Goal: Task Accomplishment & Management: Manage account settings

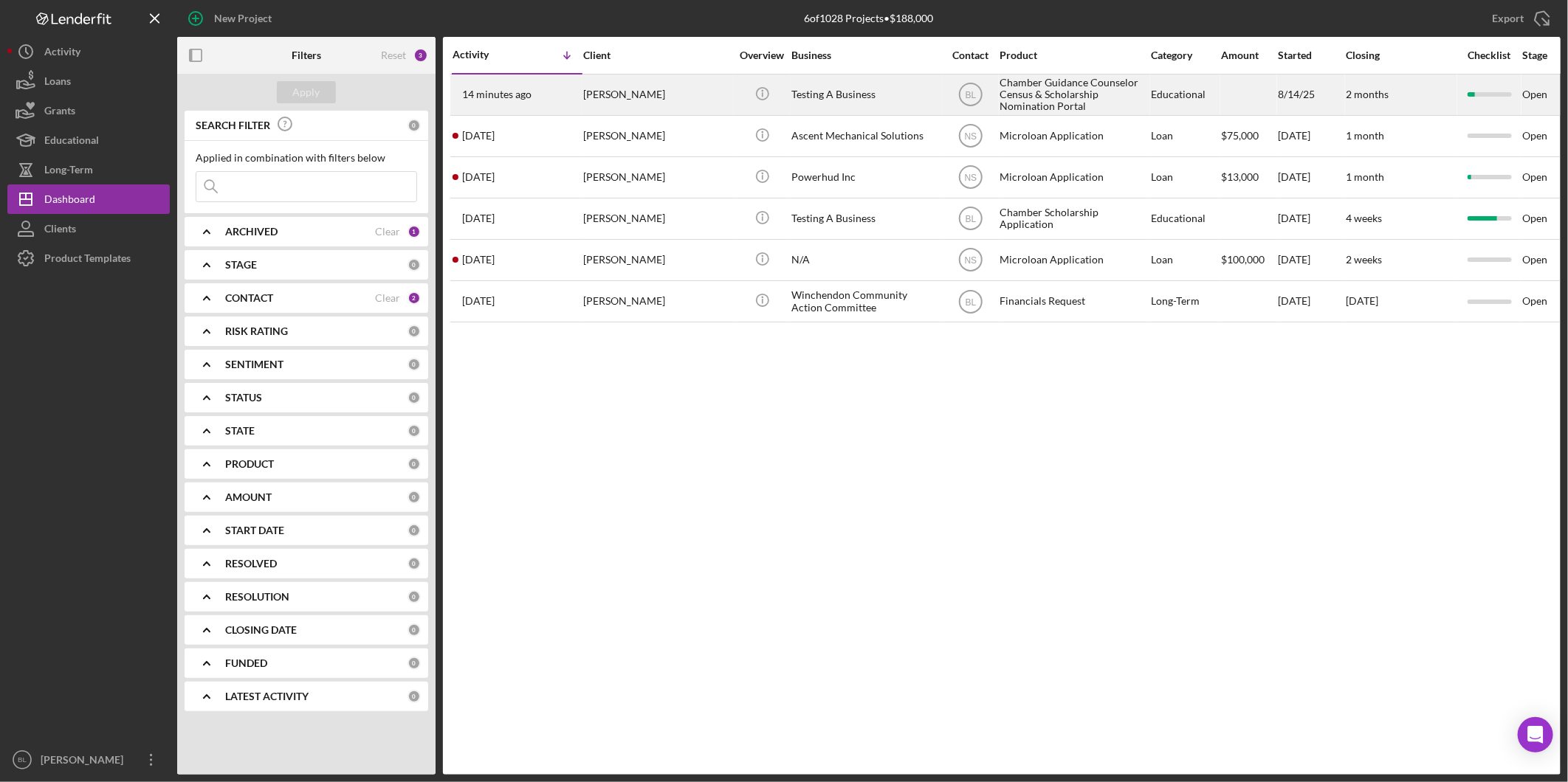
click at [874, 89] on div "Testing A Business" at bounding box center [865, 94] width 148 height 39
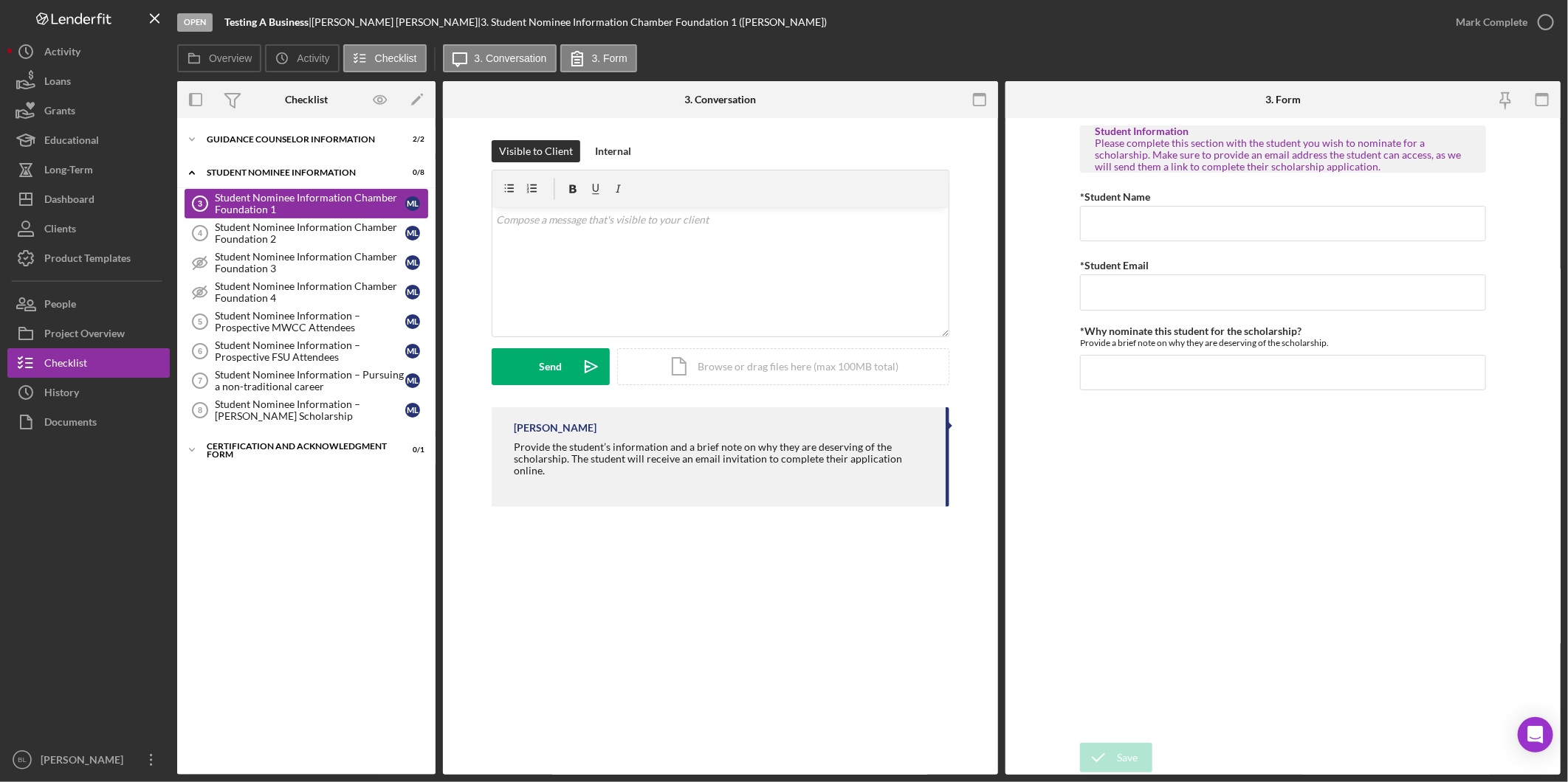
click at [276, 211] on div "Student Nominee Information Chamber Foundation 1" at bounding box center [310, 203] width 191 height 23
click at [286, 227] on div "Student Nominee Information Chamber Foundation 2" at bounding box center [310, 232] width 191 height 23
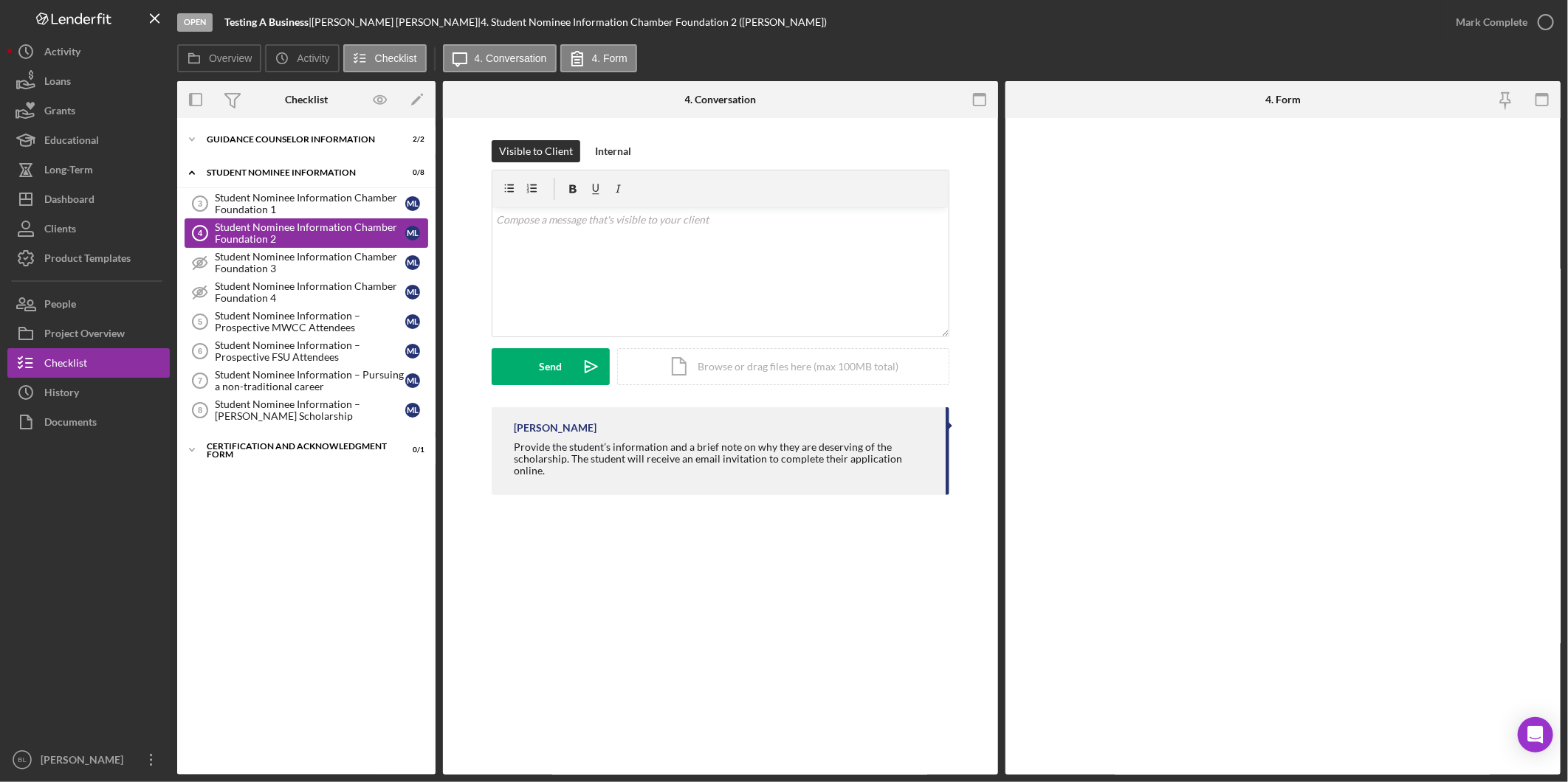
drag, startPoint x: 290, startPoint y: 202, endPoint x: 296, endPoint y: 220, distance: 19.0
click at [290, 201] on div "Student Nominee Information Chamber Foundation 1" at bounding box center [310, 203] width 191 height 23
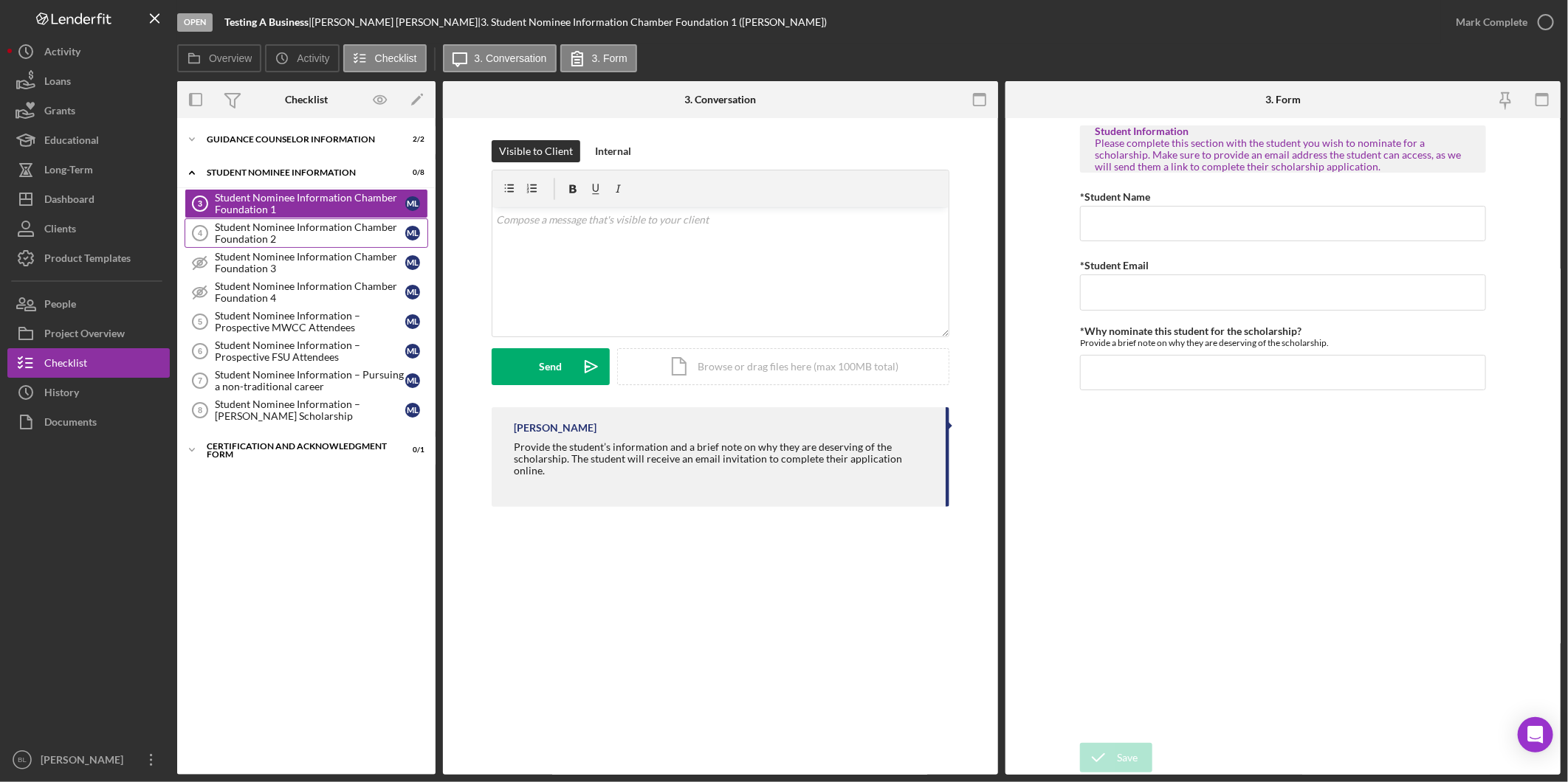
click at [297, 230] on div "Student Nominee Information Chamber Foundation 2" at bounding box center [310, 232] width 191 height 23
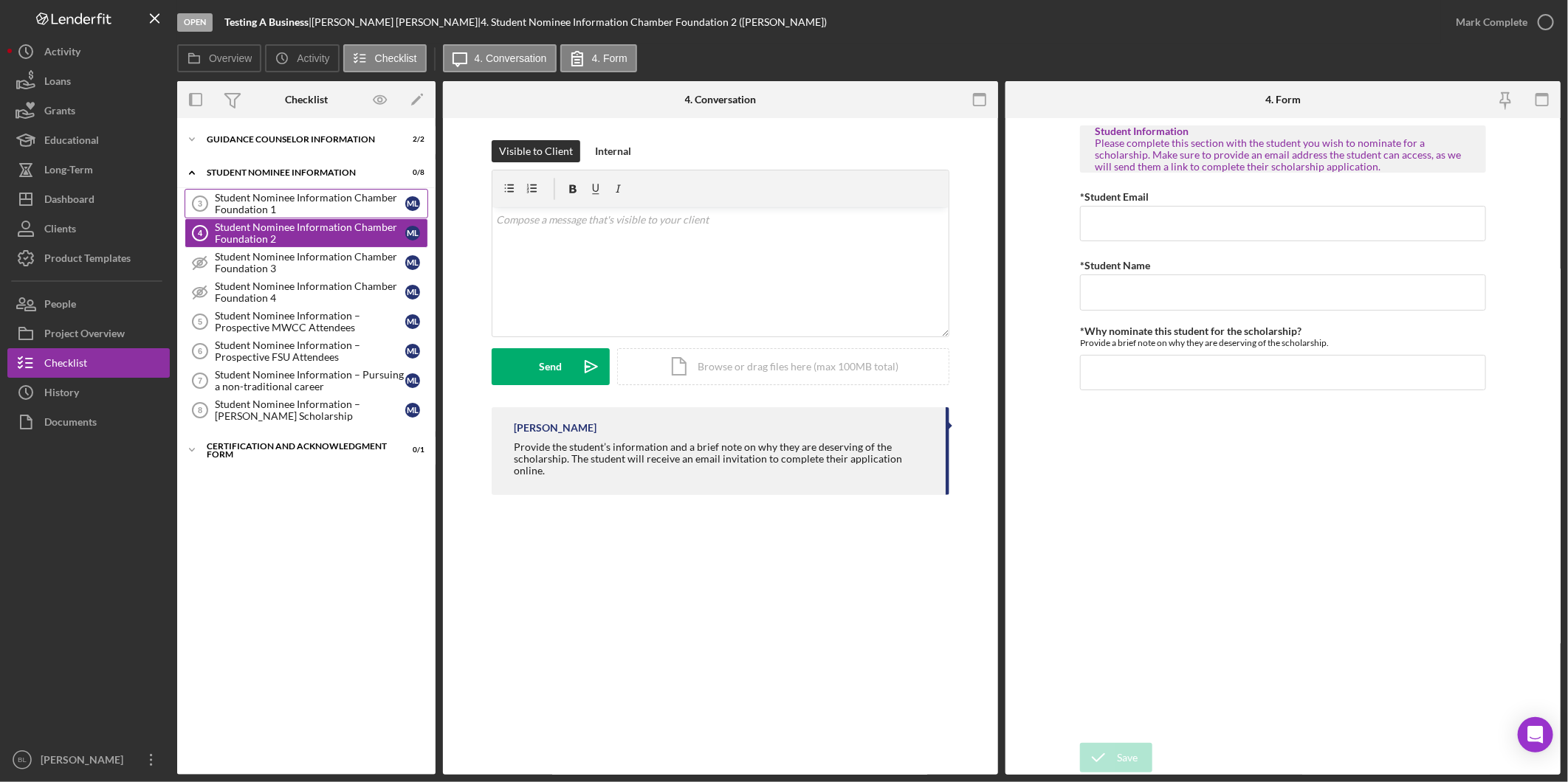
click at [298, 194] on div "Student Nominee Information Chamber Foundation 1" at bounding box center [310, 203] width 191 height 23
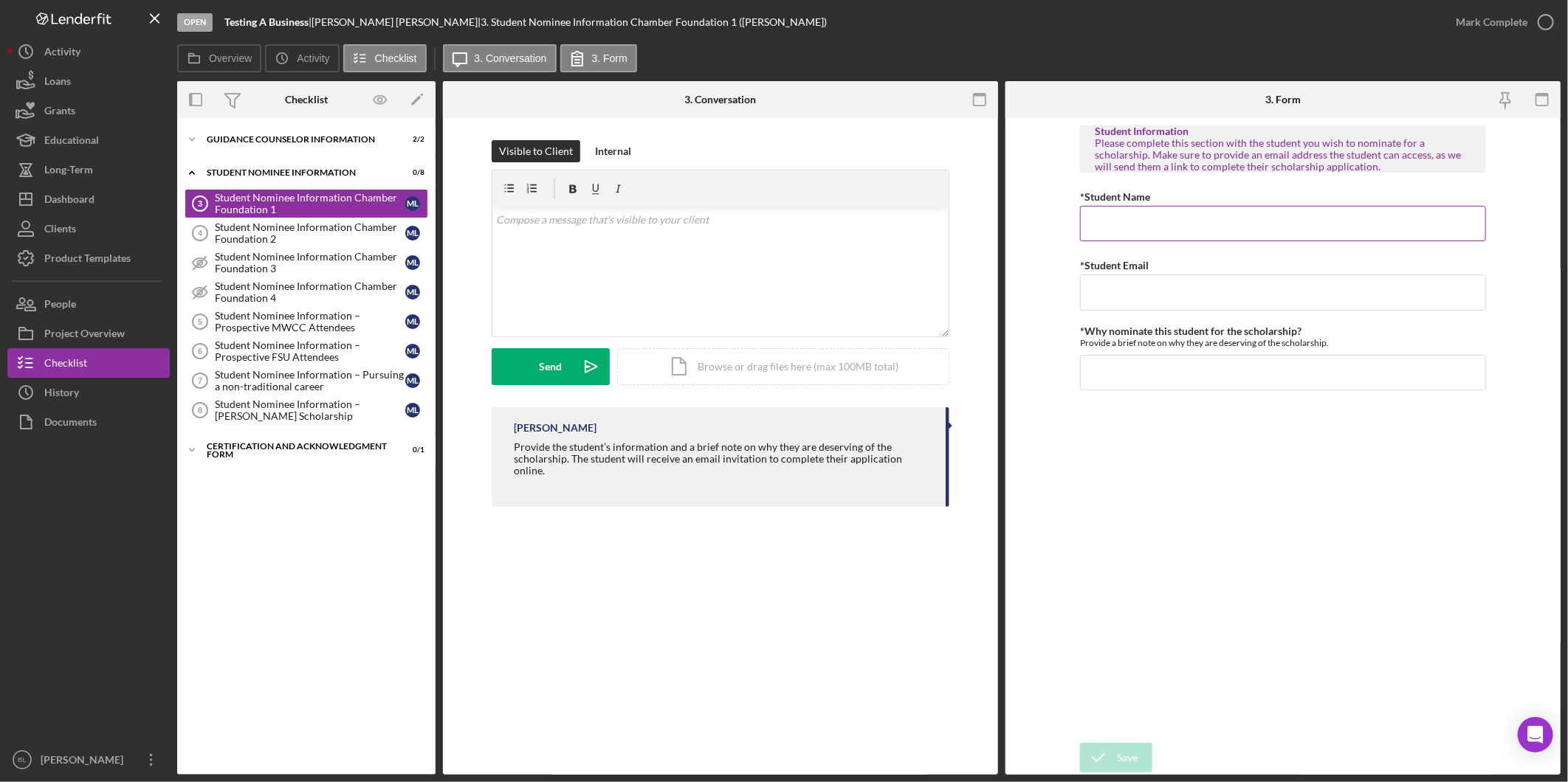
click at [1137, 220] on input "*Student Name" at bounding box center [1283, 224] width 406 height 36
type input "[PERSON_NAME]"
type input "[EMAIL_ADDRESS][DOMAIN_NAME]"
type input "Great Kid!"
click at [1130, 749] on div "Save" at bounding box center [1127, 758] width 21 height 30
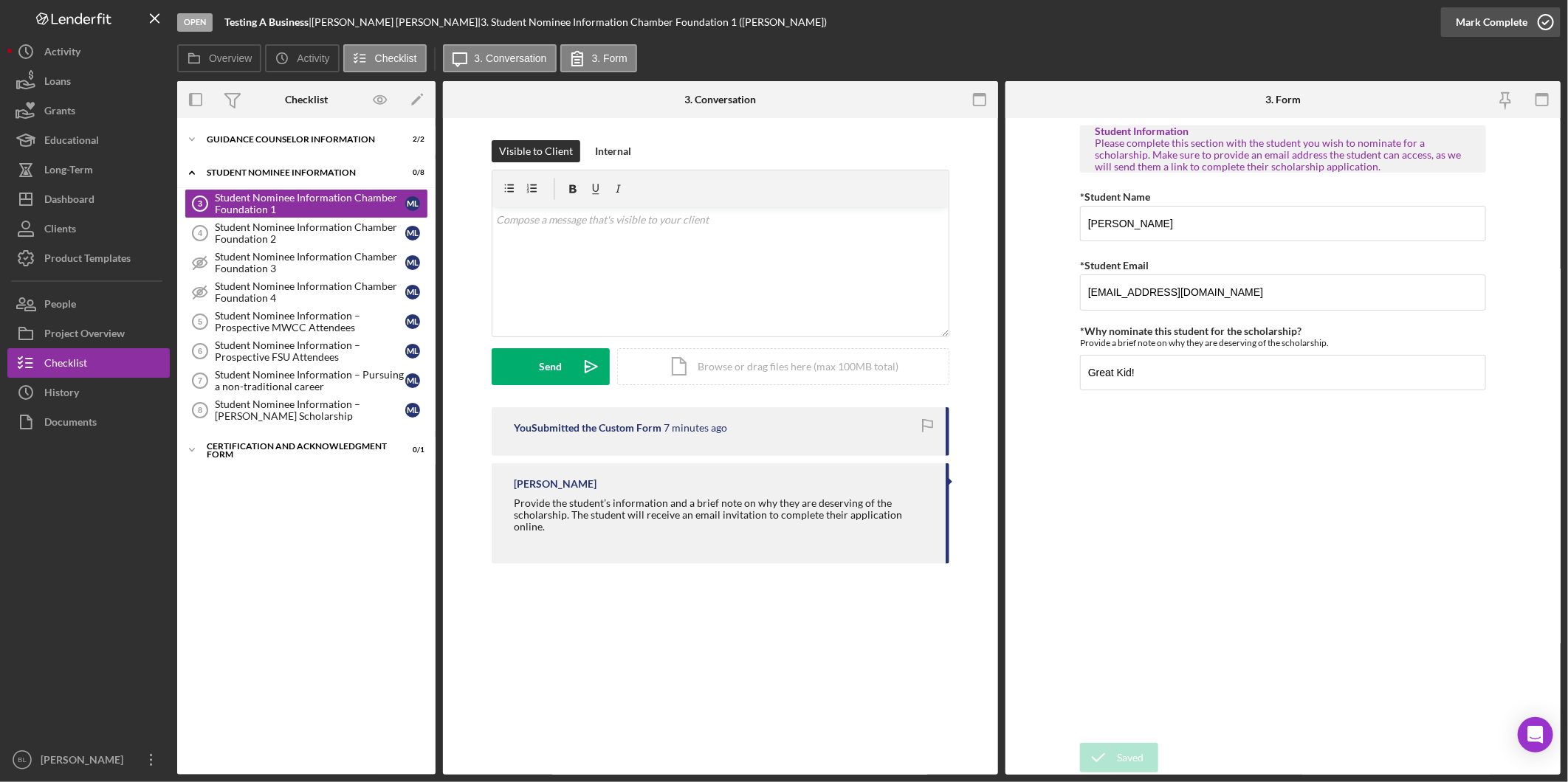
drag, startPoint x: 1529, startPoint y: 27, endPoint x: 1516, endPoint y: 27, distance: 13.0
click at [1529, 27] on icon "button" at bounding box center [1546, 23] width 37 height 37
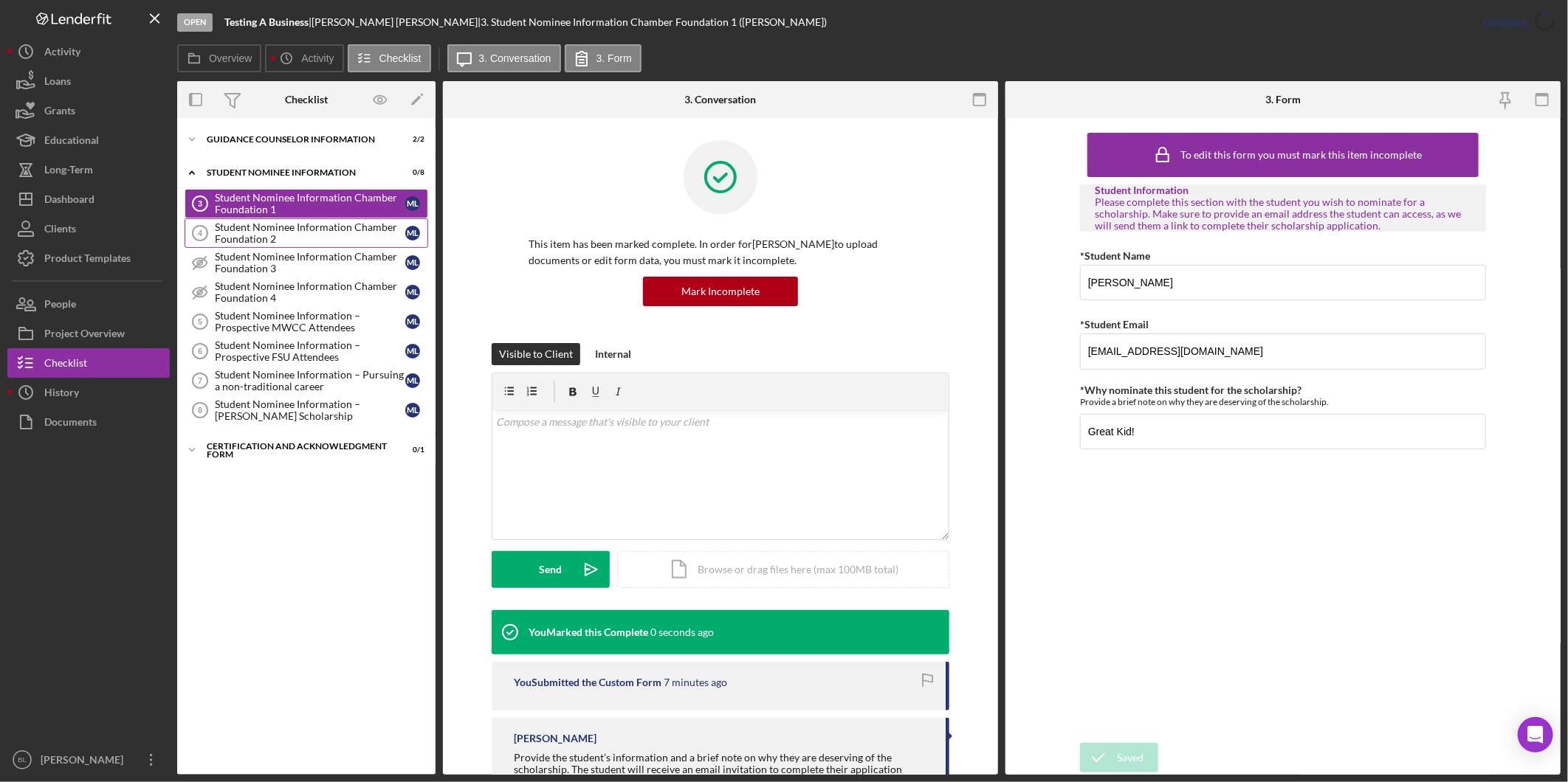
click at [333, 233] on div "Student Nominee Information Chamber Foundation 2" at bounding box center [310, 232] width 191 height 23
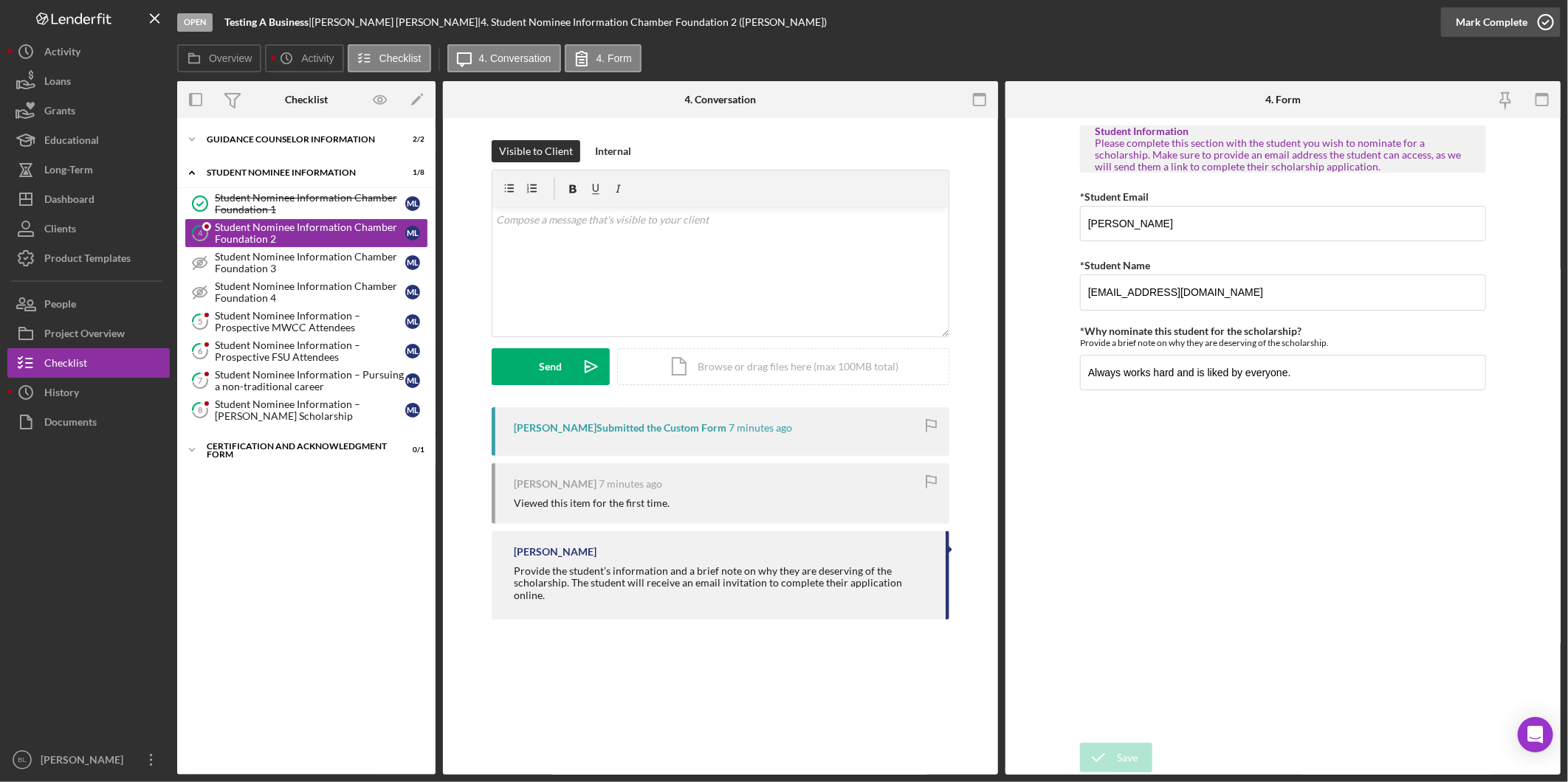
click at [1538, 28] on icon "button" at bounding box center [1546, 23] width 37 height 37
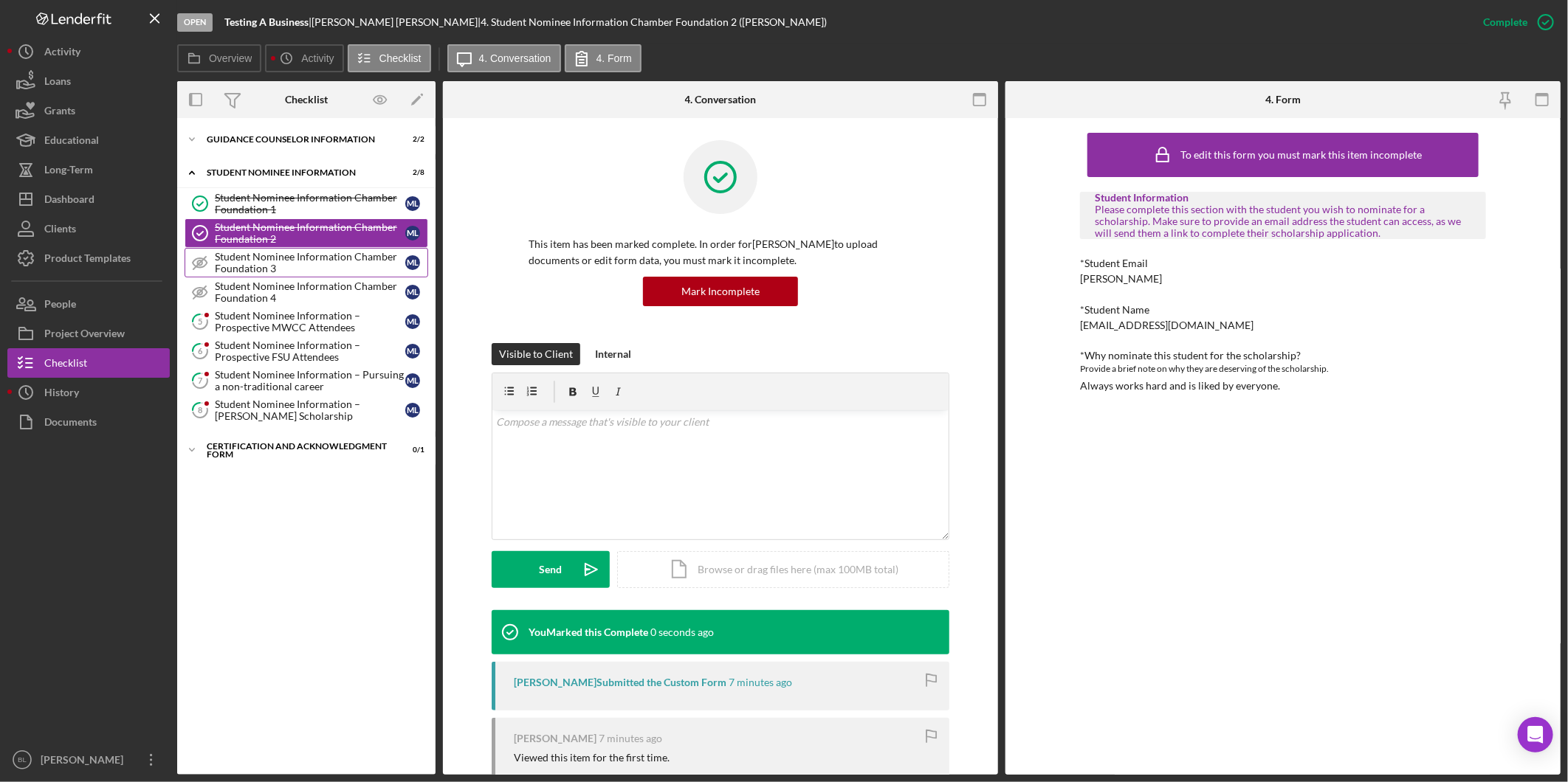
click at [249, 252] on div "Student Nominee Information Chamber Foundation 3" at bounding box center [310, 262] width 191 height 23
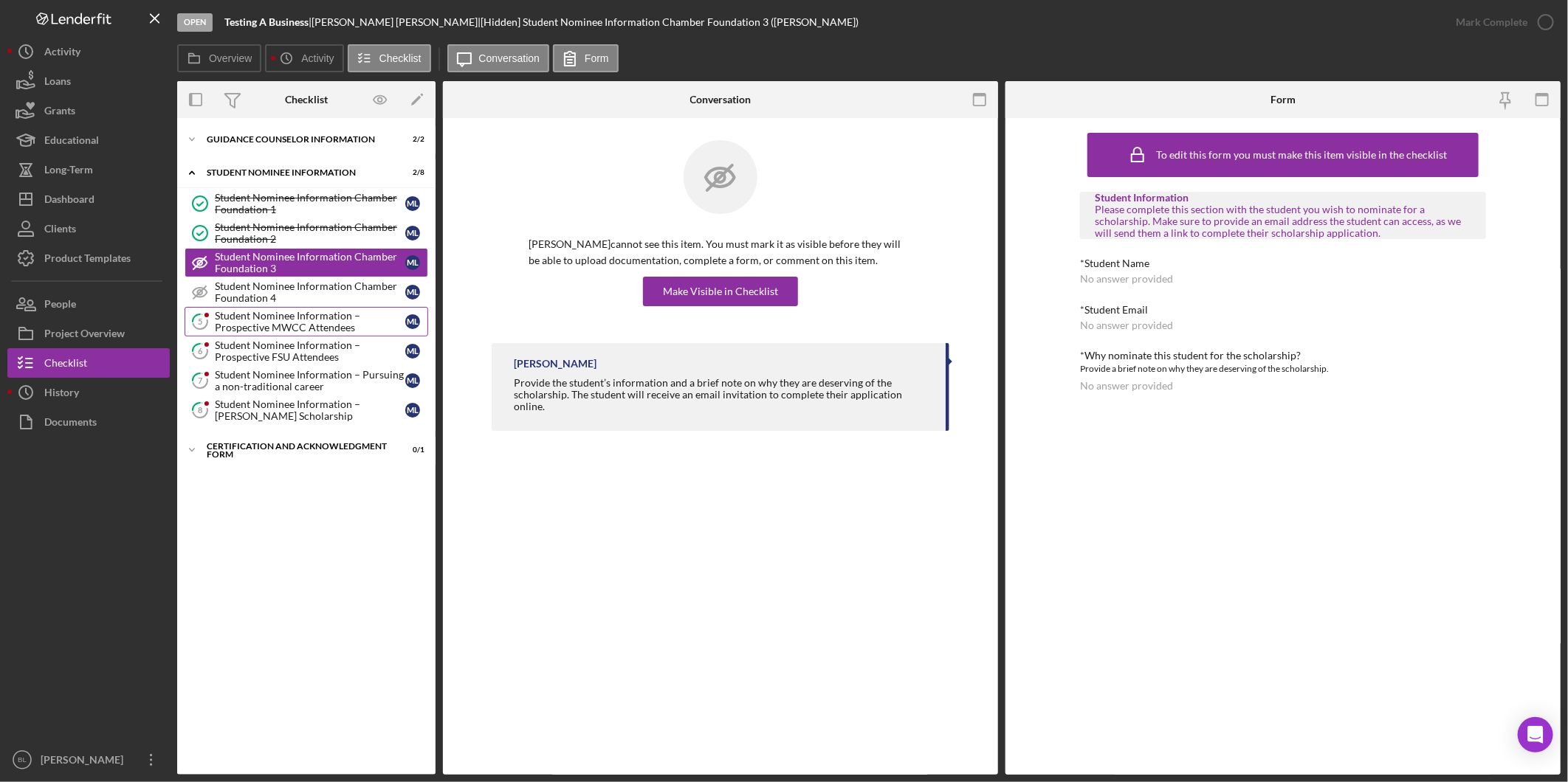
drag, startPoint x: 253, startPoint y: 320, endPoint x: 648, endPoint y: 289, distance: 396.2
click at [253, 320] on div "Student Nominee Information – Prospective MWCC Attendees" at bounding box center [310, 321] width 191 height 23
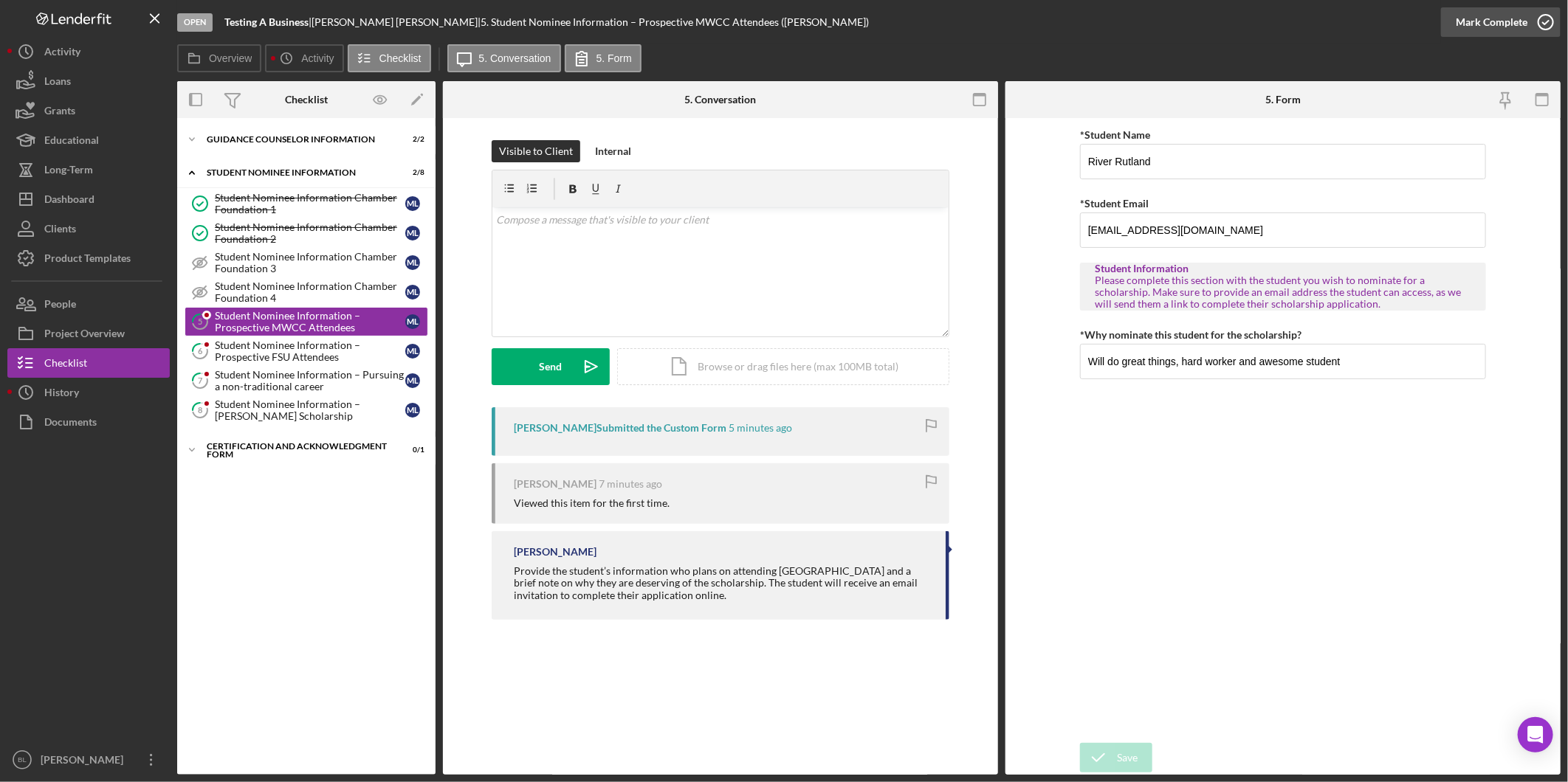
click at [1539, 30] on icon "button" at bounding box center [1546, 23] width 37 height 37
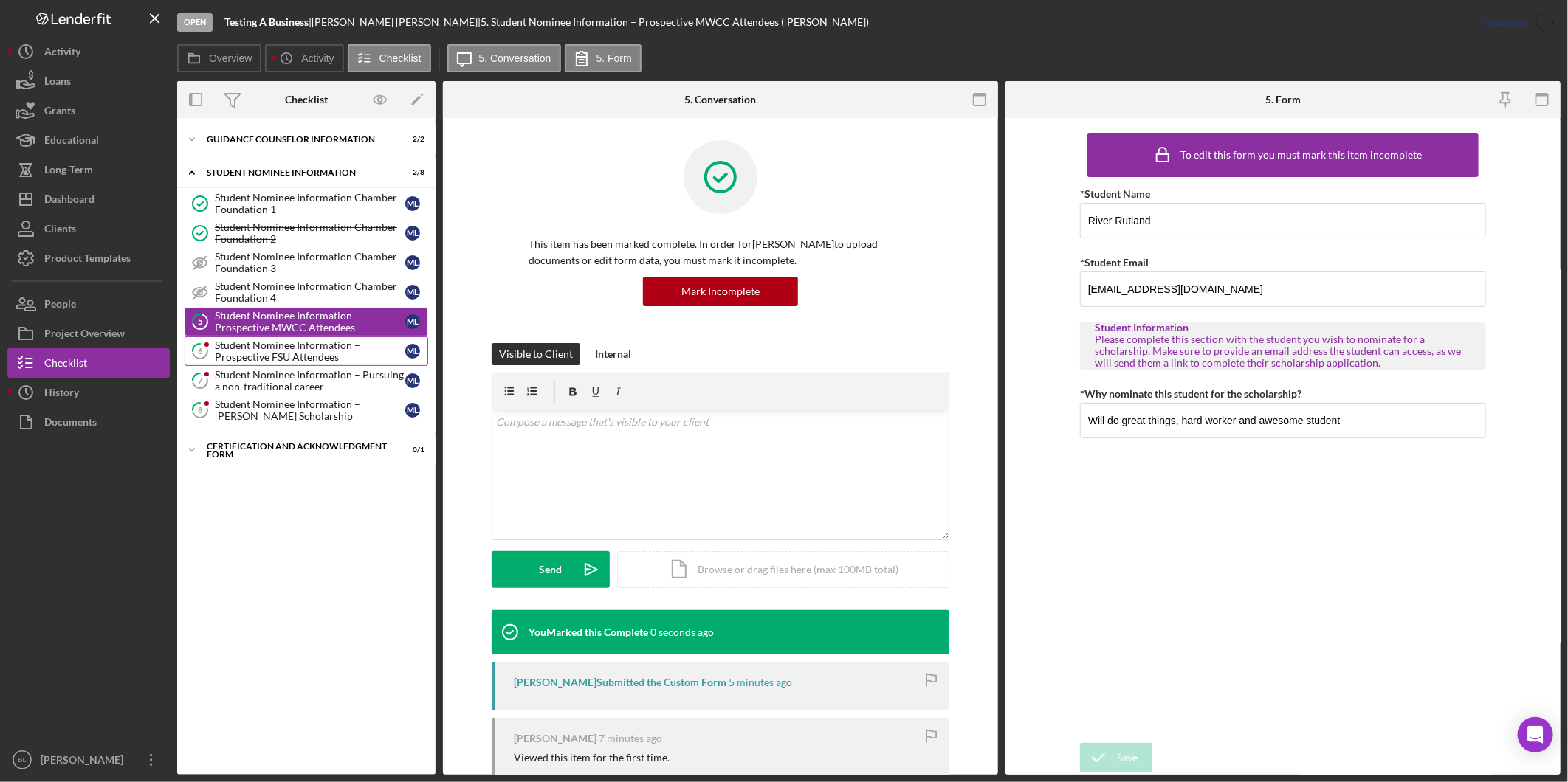
click at [287, 356] on div "Student Nominee Information – Prospective FSU Attendees" at bounding box center [310, 351] width 191 height 23
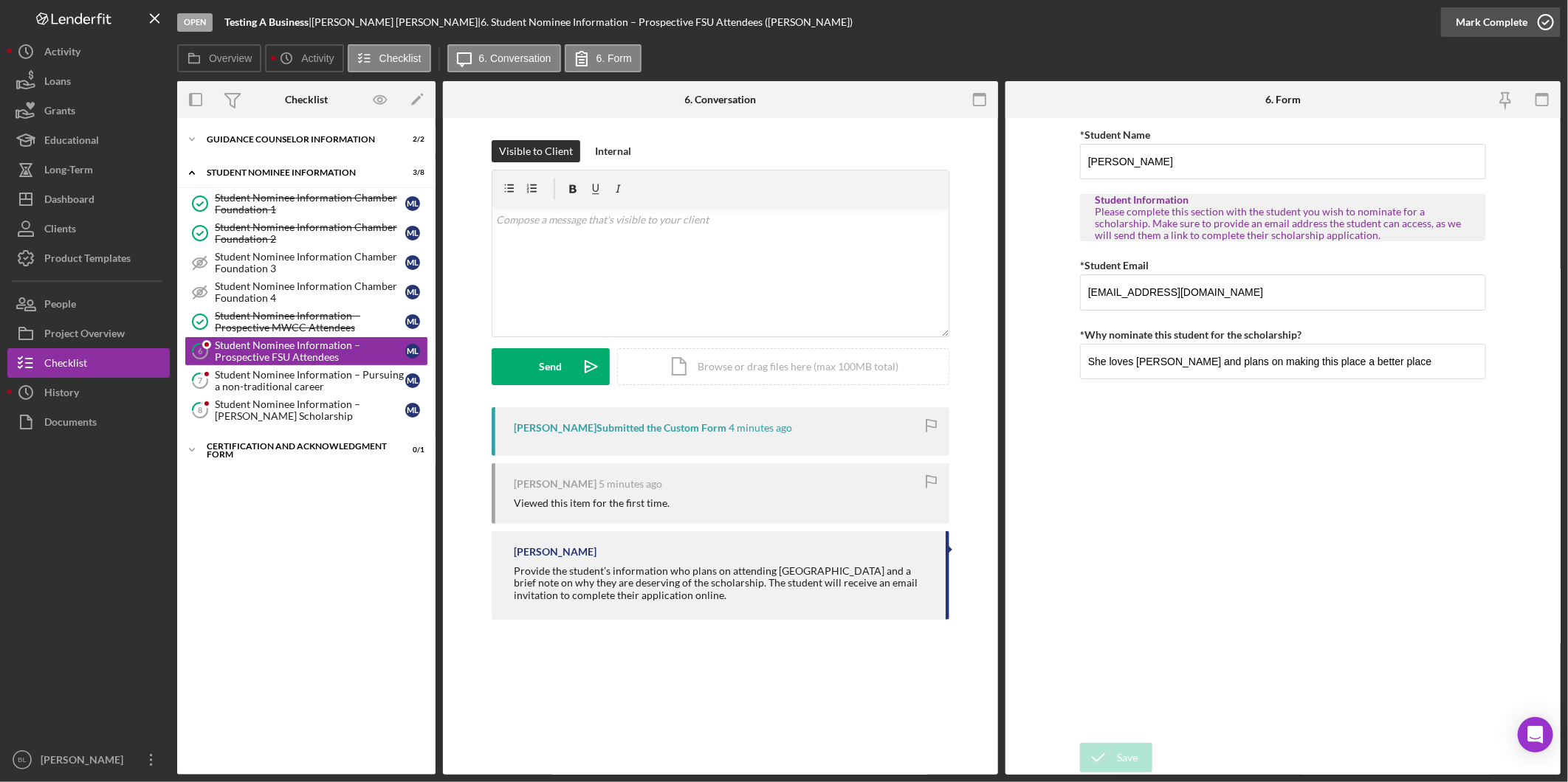
click at [1554, 17] on icon "button" at bounding box center [1546, 23] width 37 height 37
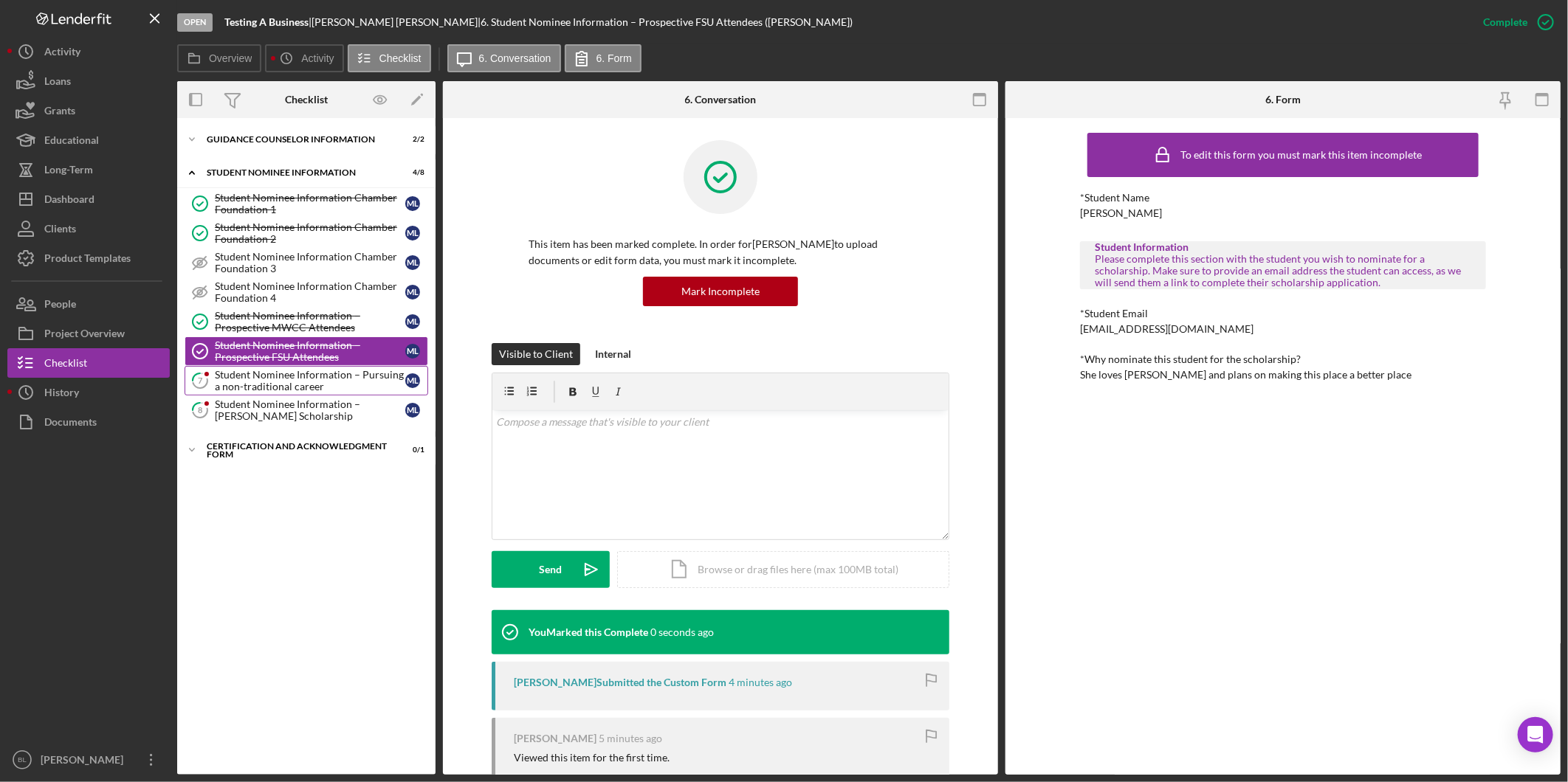
click at [322, 386] on div "Student Nominee Information – Pursuing a non-traditional career" at bounding box center [310, 380] width 191 height 23
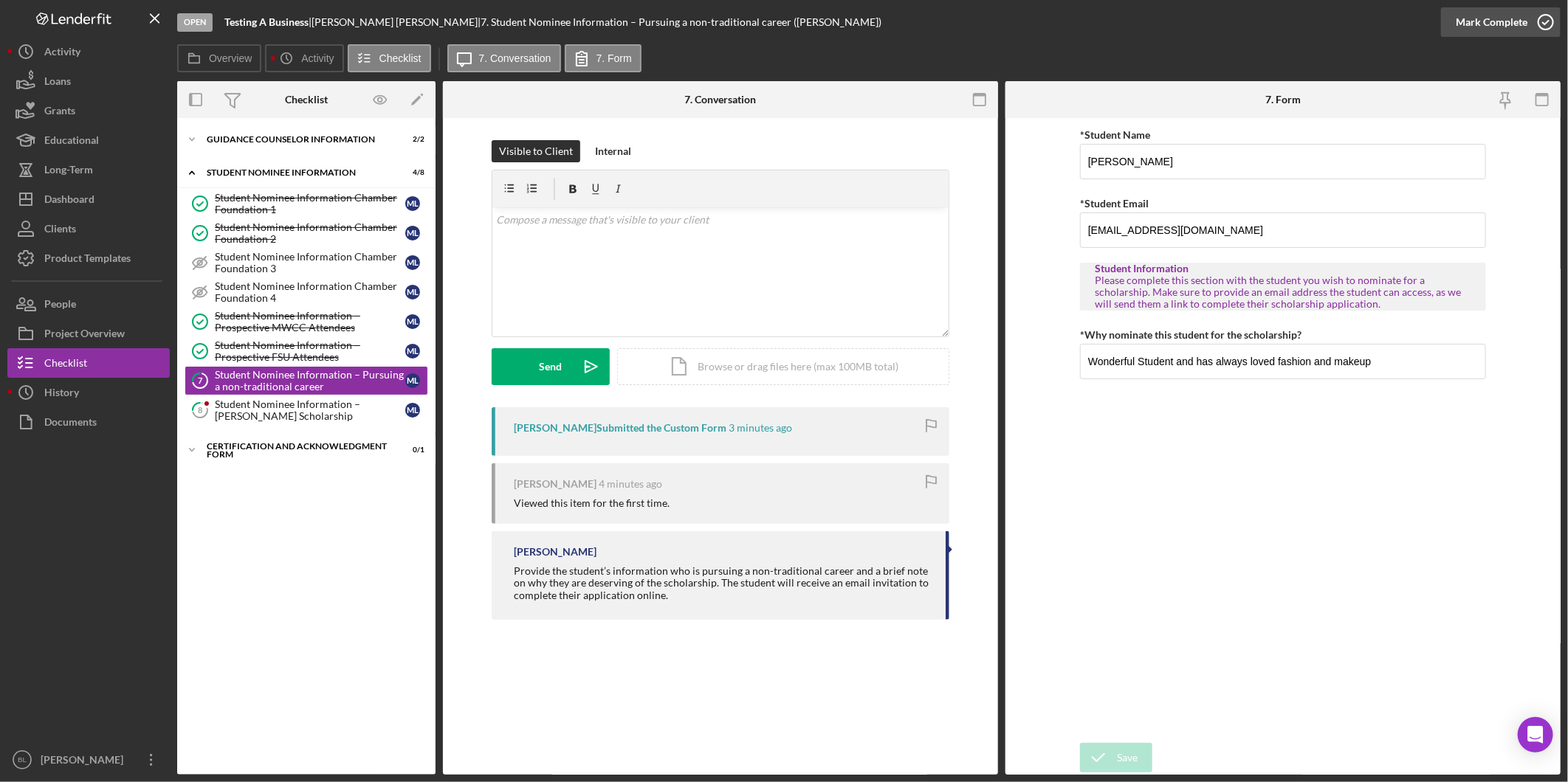
drag, startPoint x: 1539, startPoint y: 20, endPoint x: 1516, endPoint y: 19, distance: 23.0
click at [1538, 20] on icon "button" at bounding box center [1546, 23] width 37 height 37
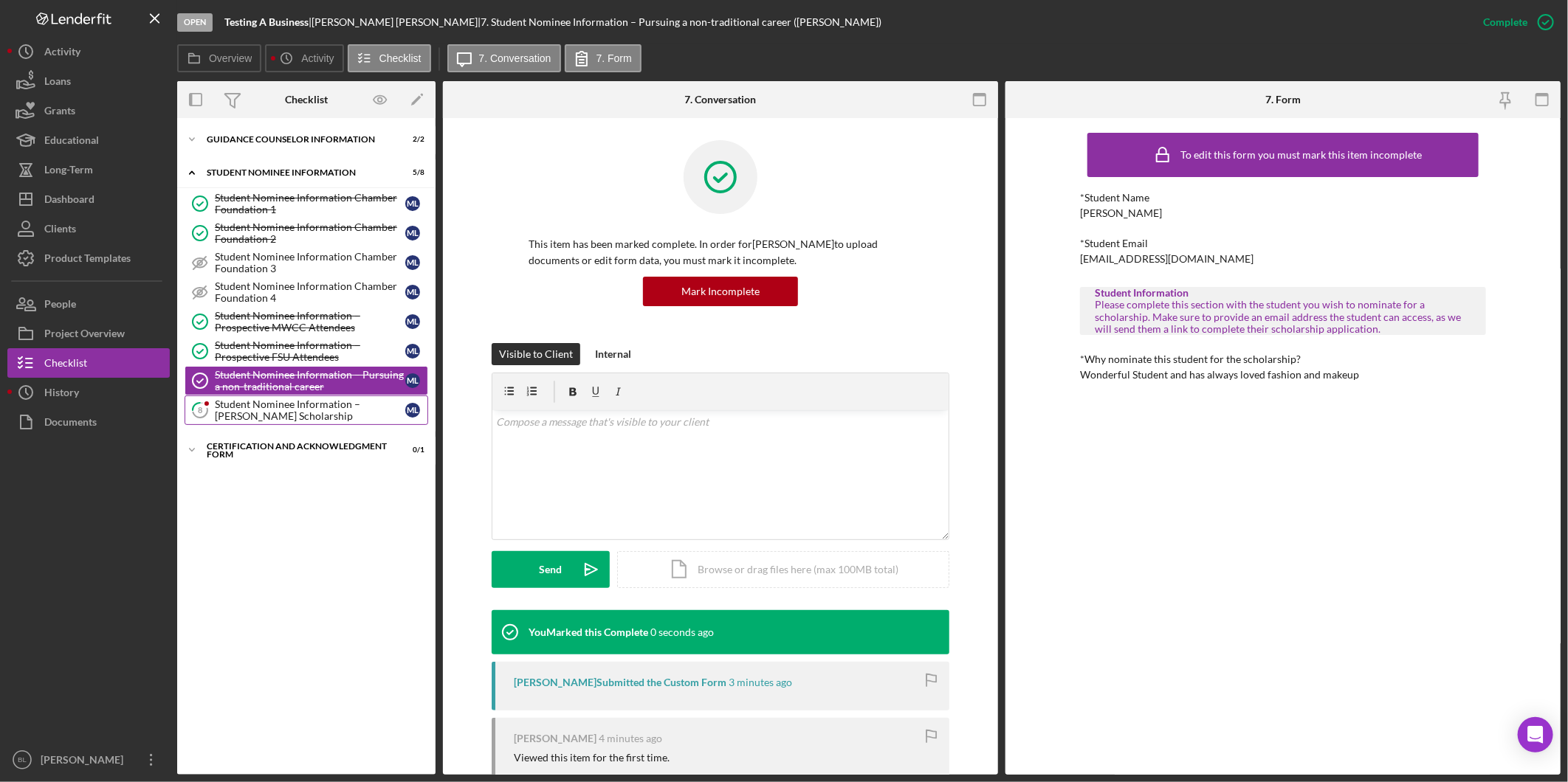
drag, startPoint x: 238, startPoint y: 417, endPoint x: 522, endPoint y: 387, distance: 285.6
click at [240, 417] on div "Student Nominee Information – [PERSON_NAME] Scholarship" at bounding box center [310, 410] width 191 height 23
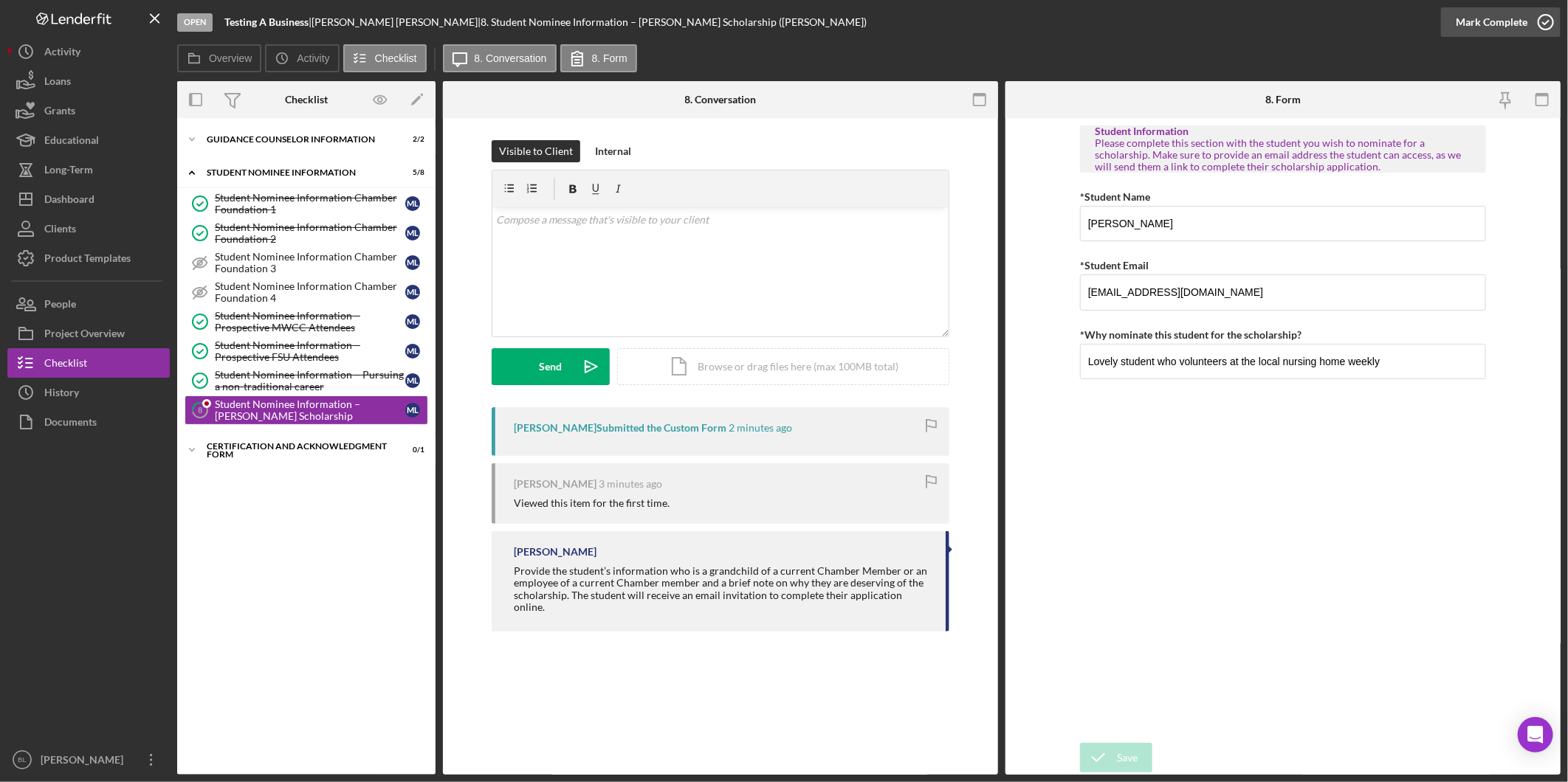
click at [1539, 26] on icon "button" at bounding box center [1546, 23] width 37 height 37
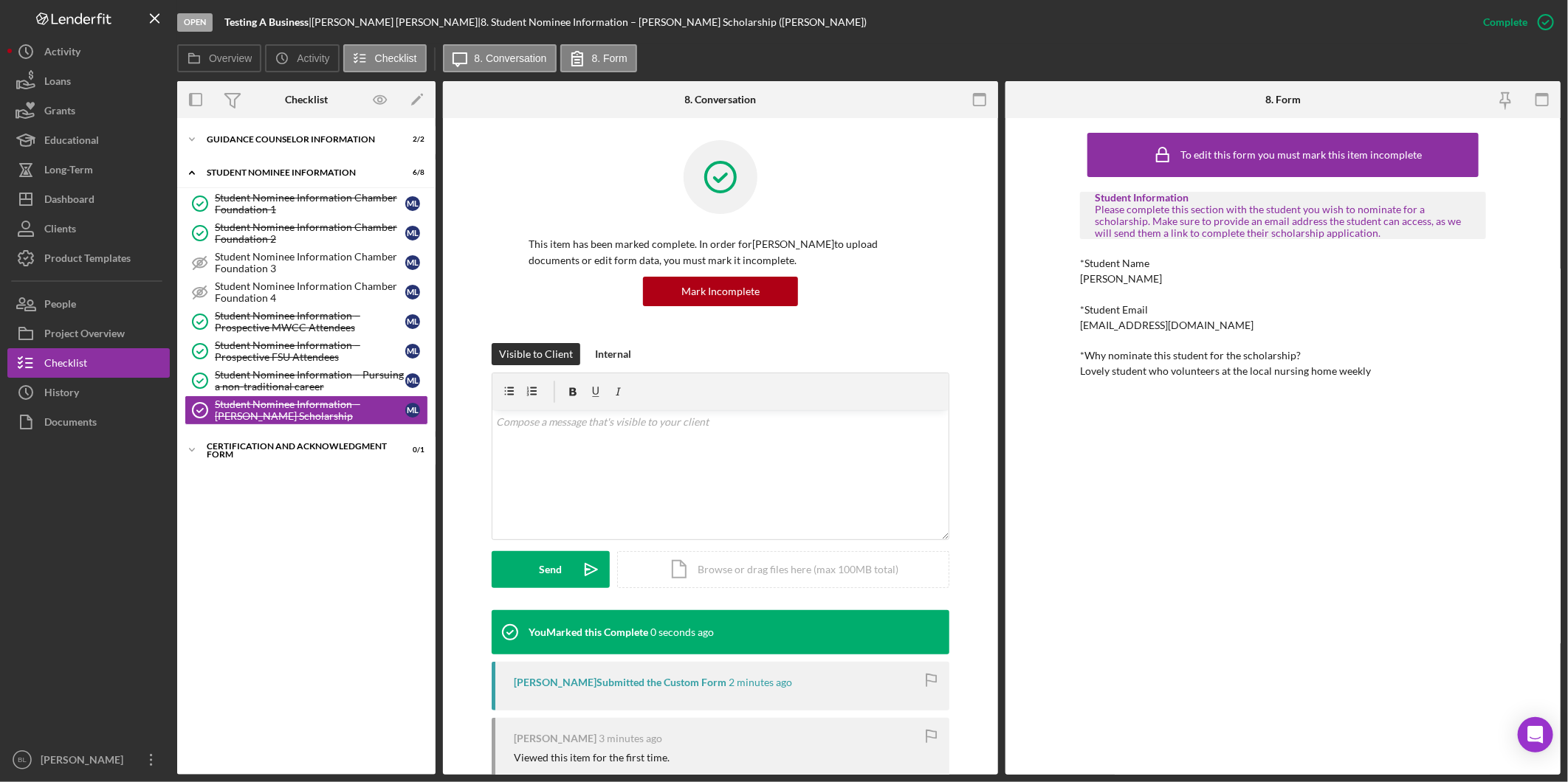
click at [340, 513] on div "Icon/Expander Guidance Counselor Information 2 / 2 Icon/Expander Student Nomine…" at bounding box center [306, 445] width 258 height 642
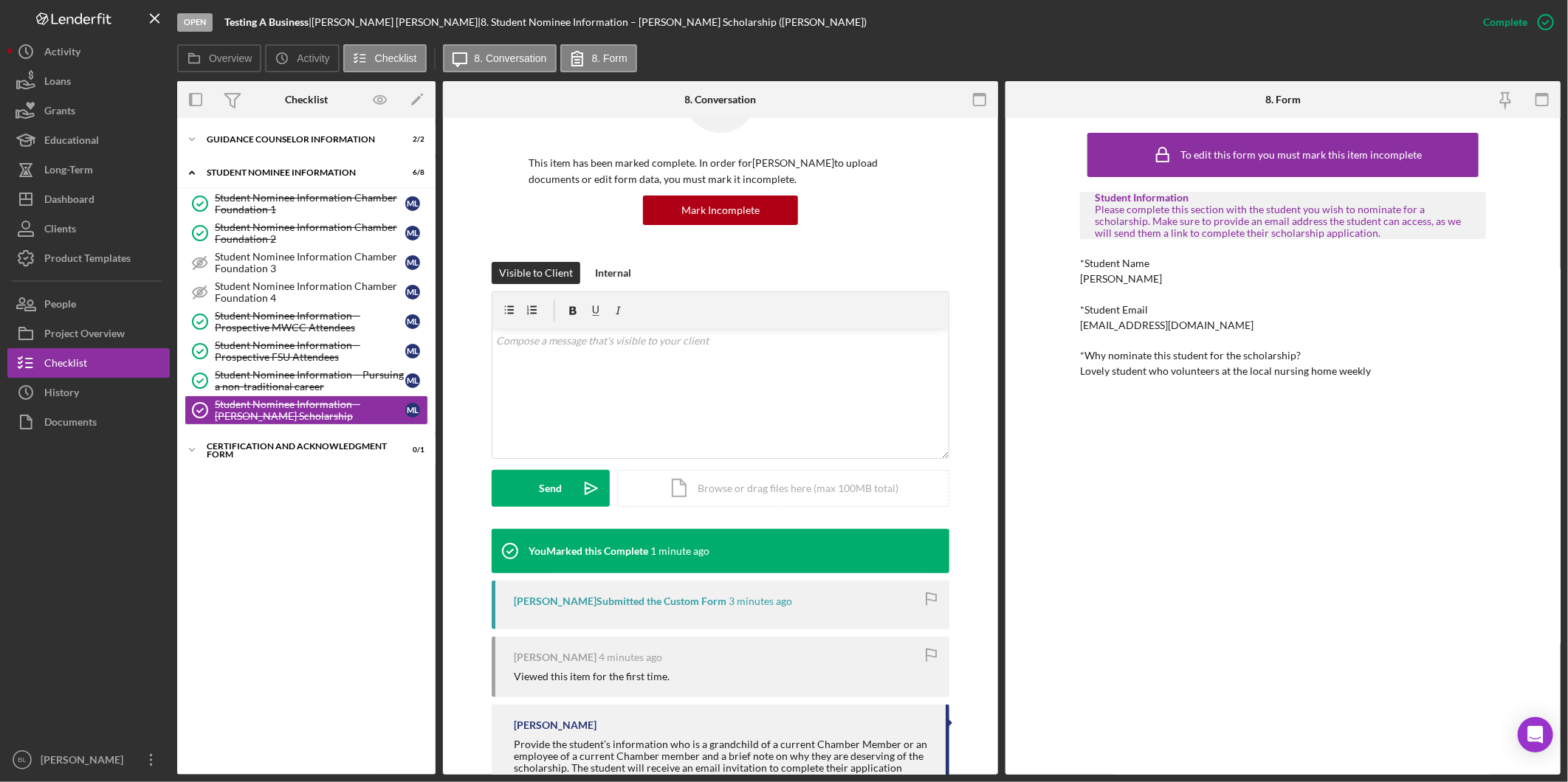
scroll to position [82, 0]
click at [202, 180] on icon "Icon/Expander" at bounding box center [191, 173] width 30 height 30
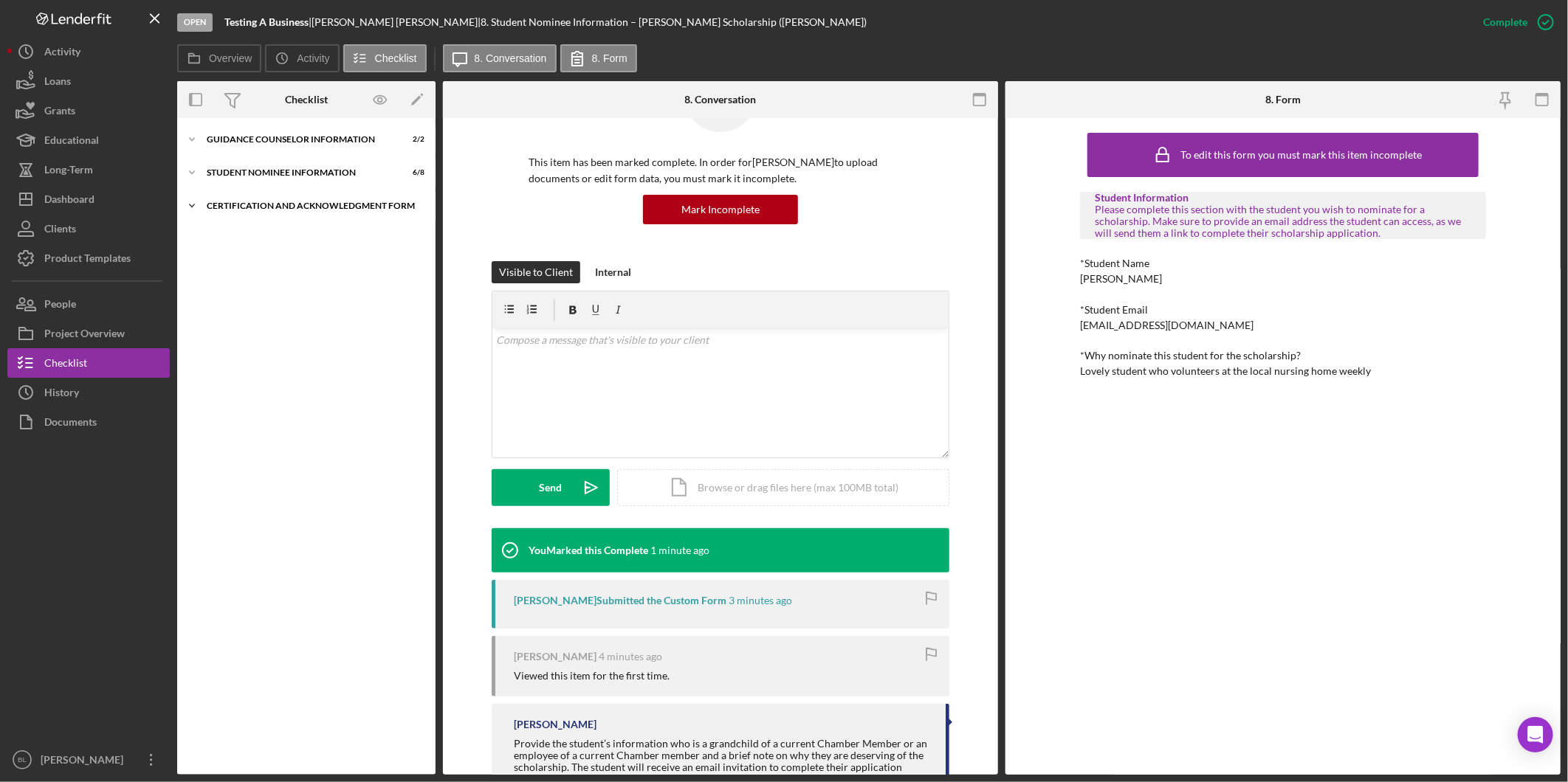
click at [262, 196] on div "Icon/Expander Certification and Acknowledgment Form 0 / 1" at bounding box center [306, 206] width 258 height 30
click at [322, 242] on div "Signature Required" at bounding box center [310, 236] width 191 height 12
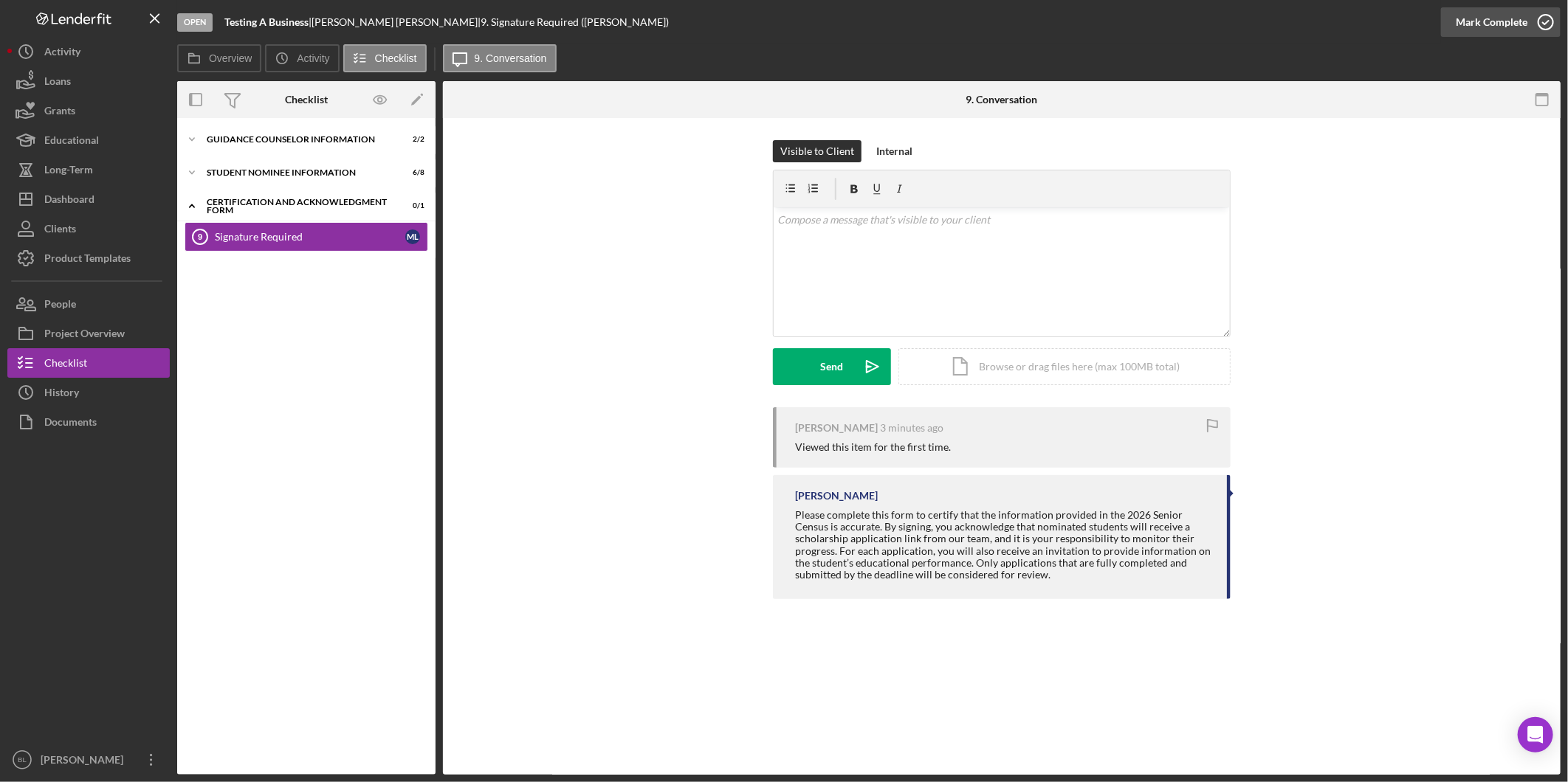
click at [1541, 23] on icon "button" at bounding box center [1546, 23] width 37 height 37
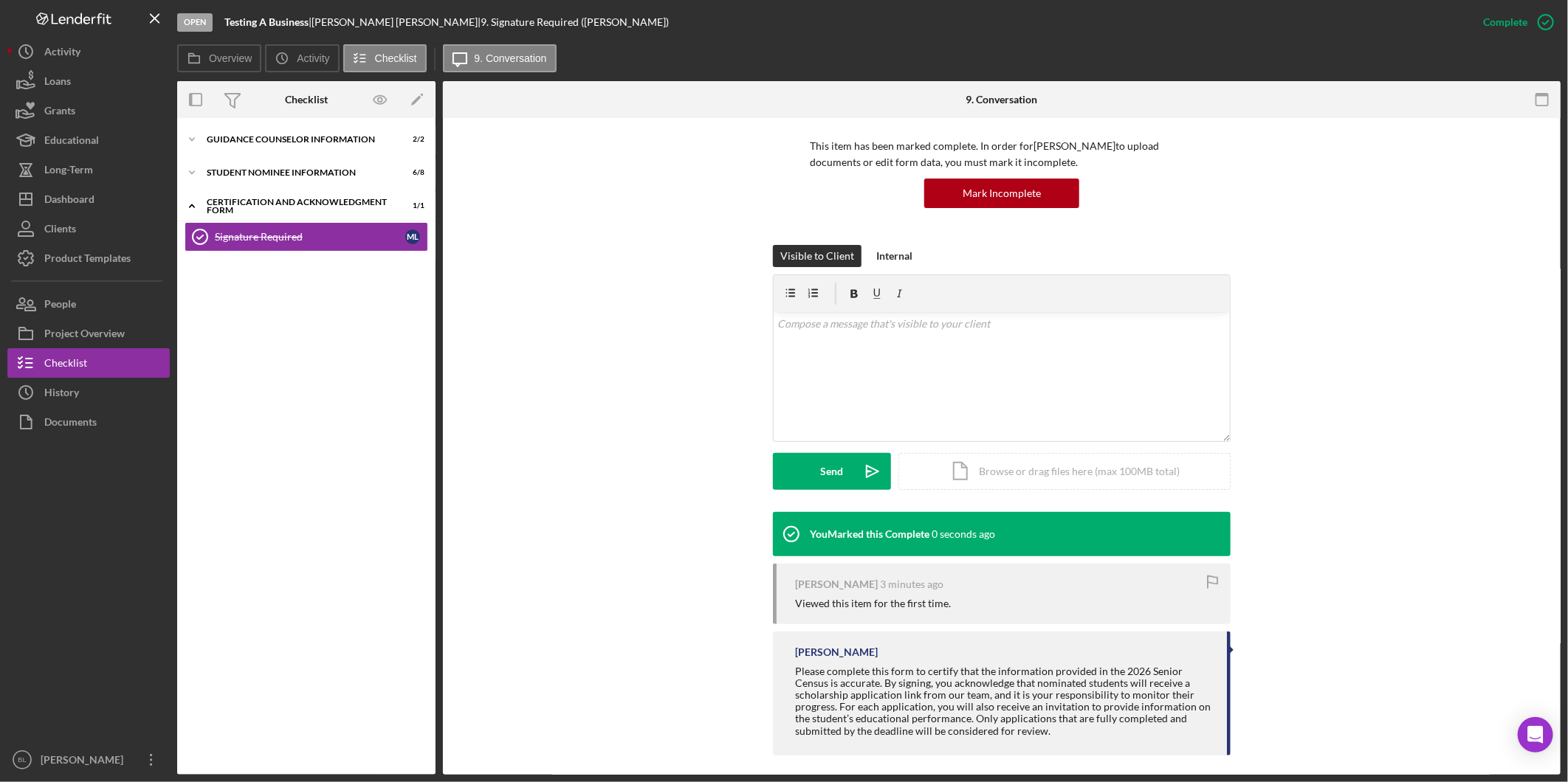
scroll to position [107, 0]
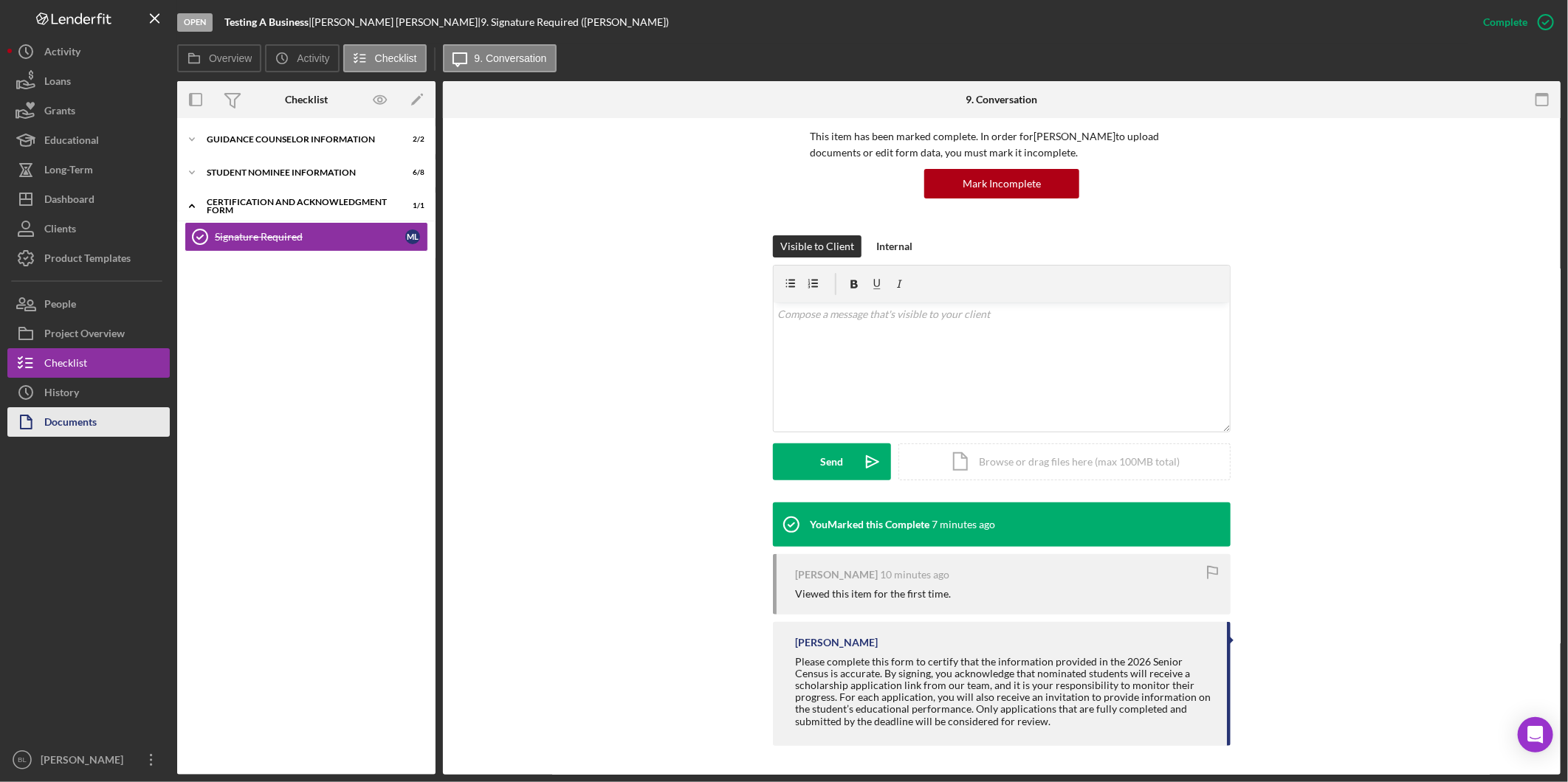
click at [99, 423] on button "Documents" at bounding box center [88, 422] width 162 height 30
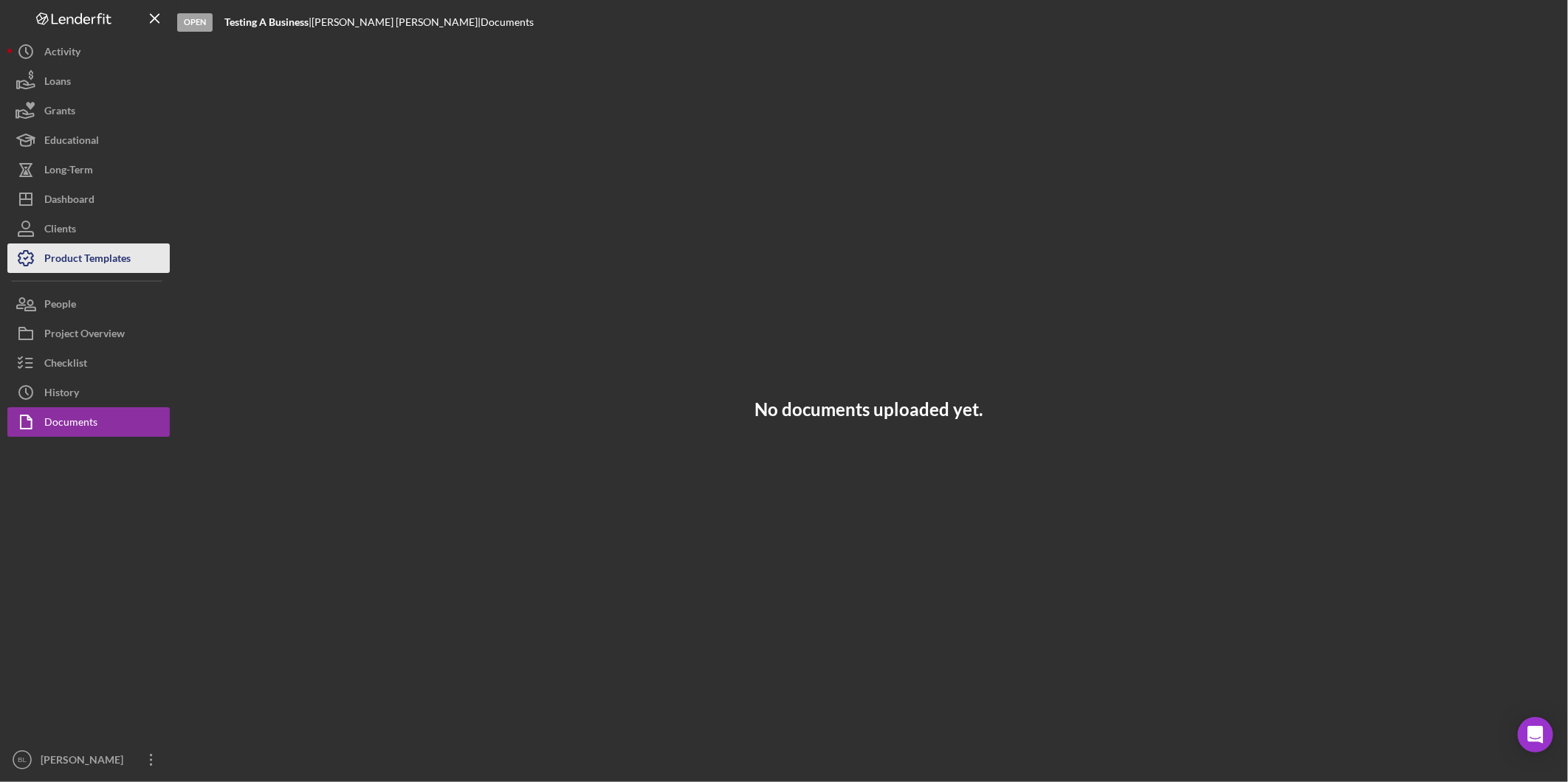
click at [90, 251] on div "Product Templates" at bounding box center [87, 260] width 86 height 33
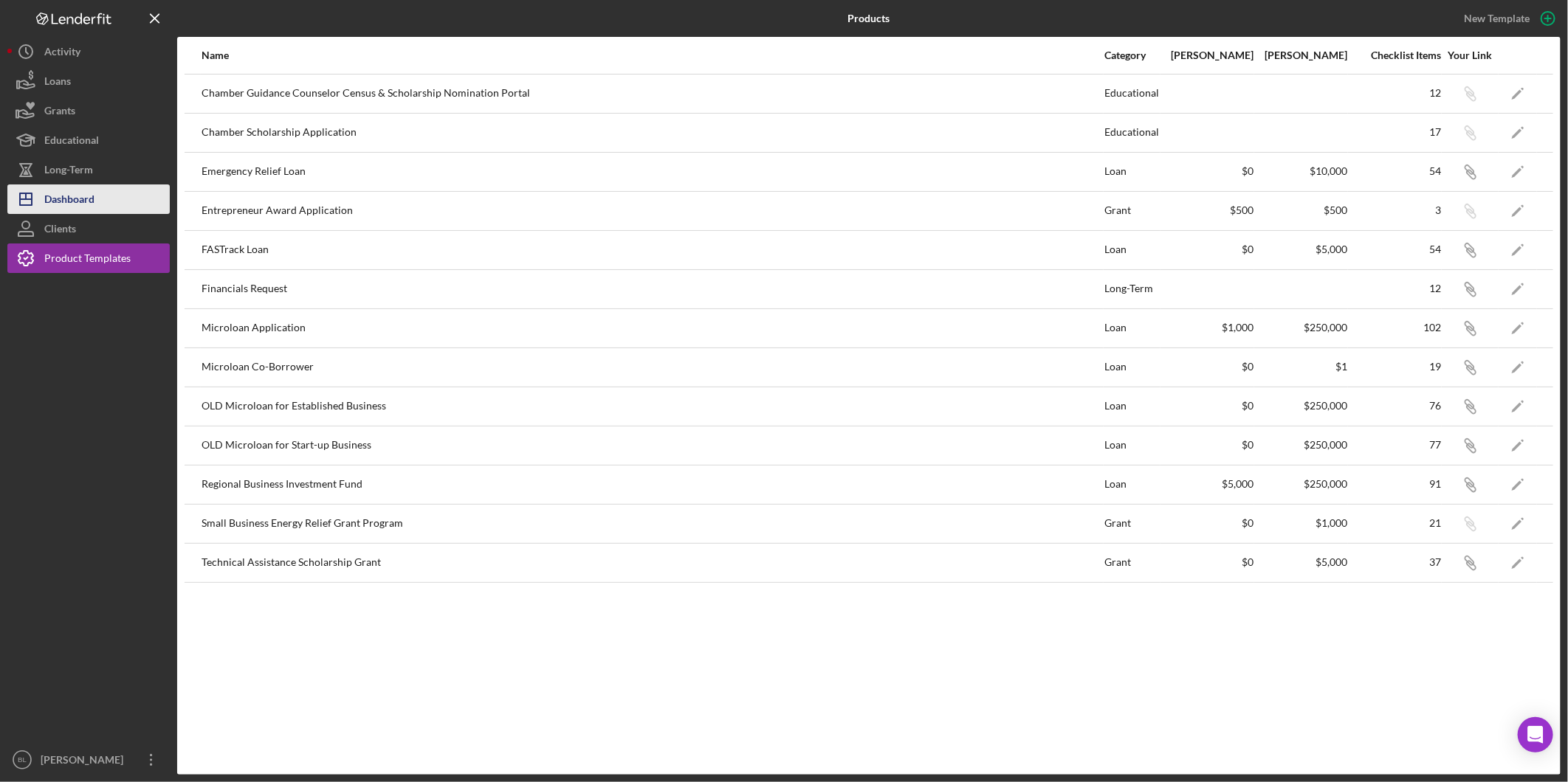
click at [69, 207] on div "Dashboard" at bounding box center [69, 201] width 50 height 33
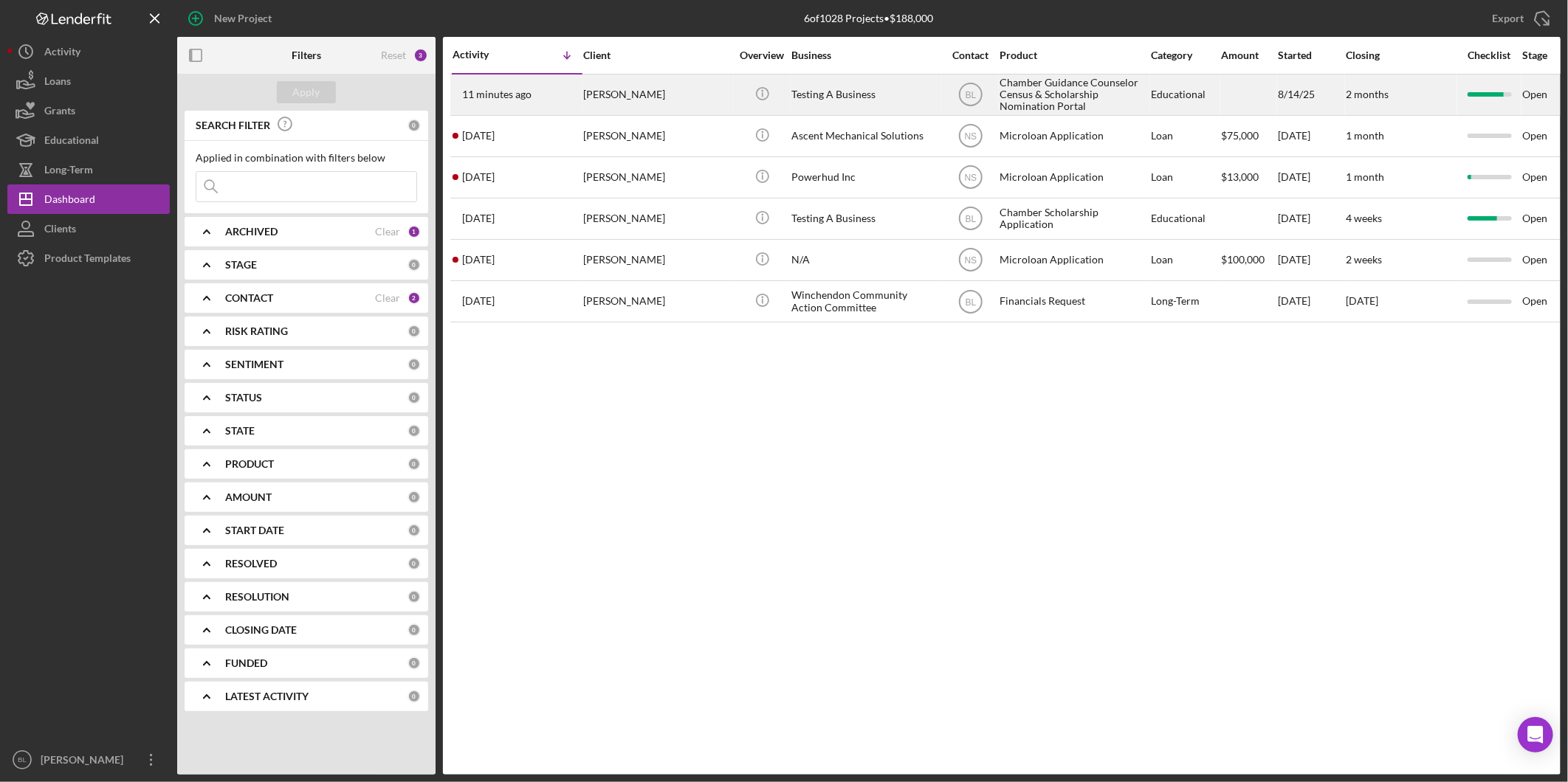
click at [630, 89] on div "[PERSON_NAME]" at bounding box center [656, 94] width 148 height 39
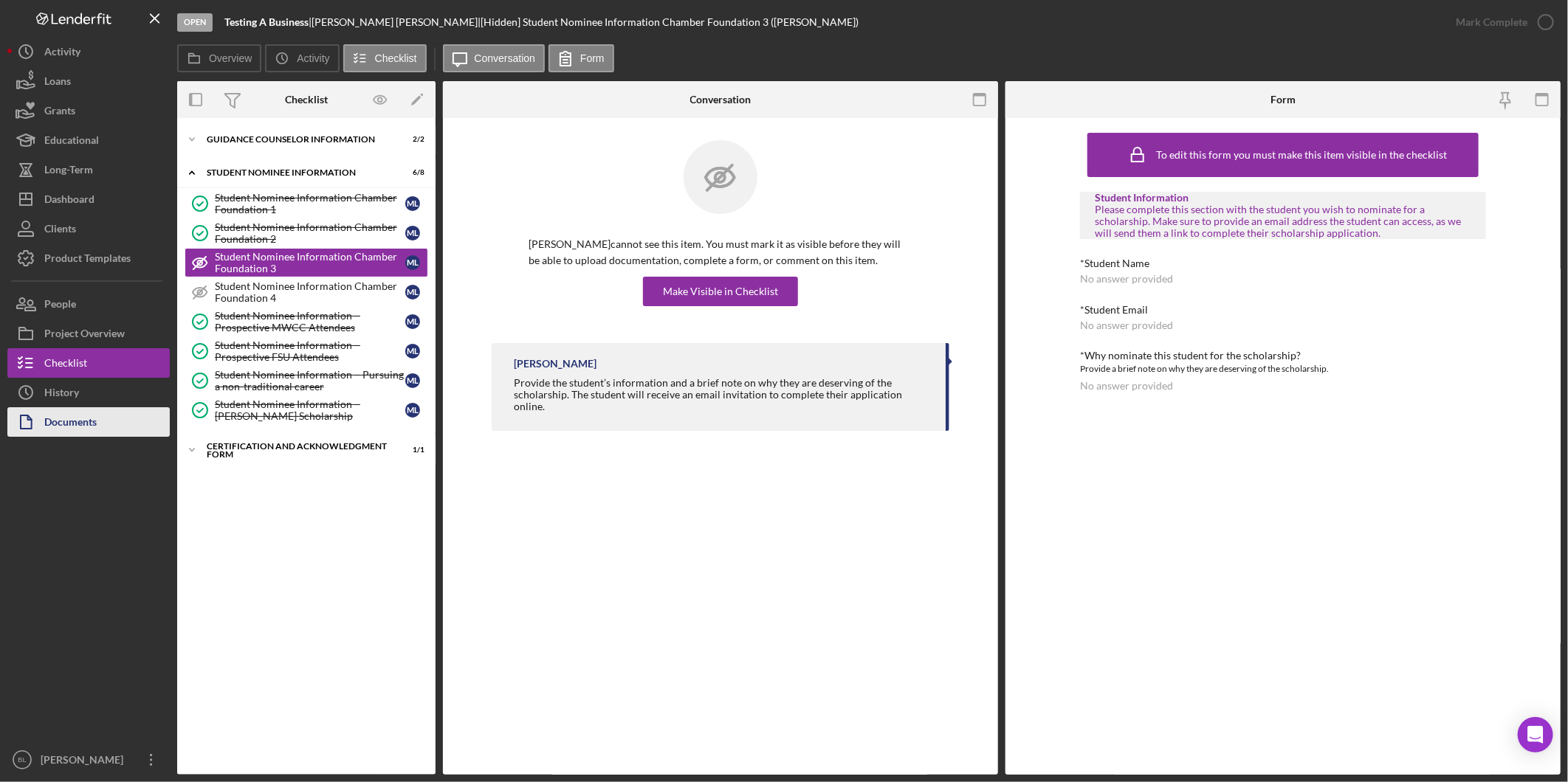
click at [82, 416] on div "Documents" at bounding box center [70, 424] width 52 height 33
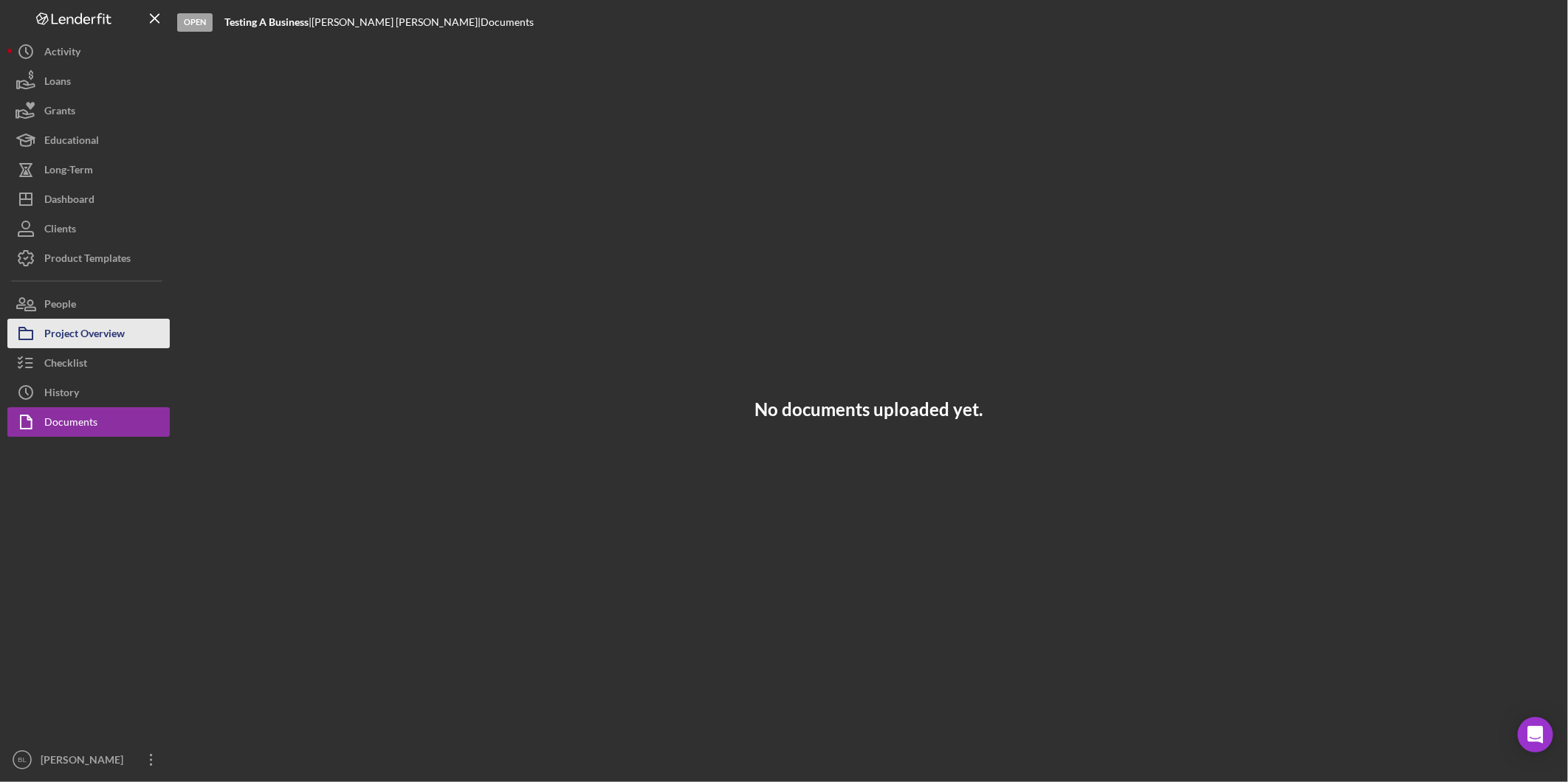
click at [116, 341] on div "Project Overview" at bounding box center [85, 335] width 81 height 33
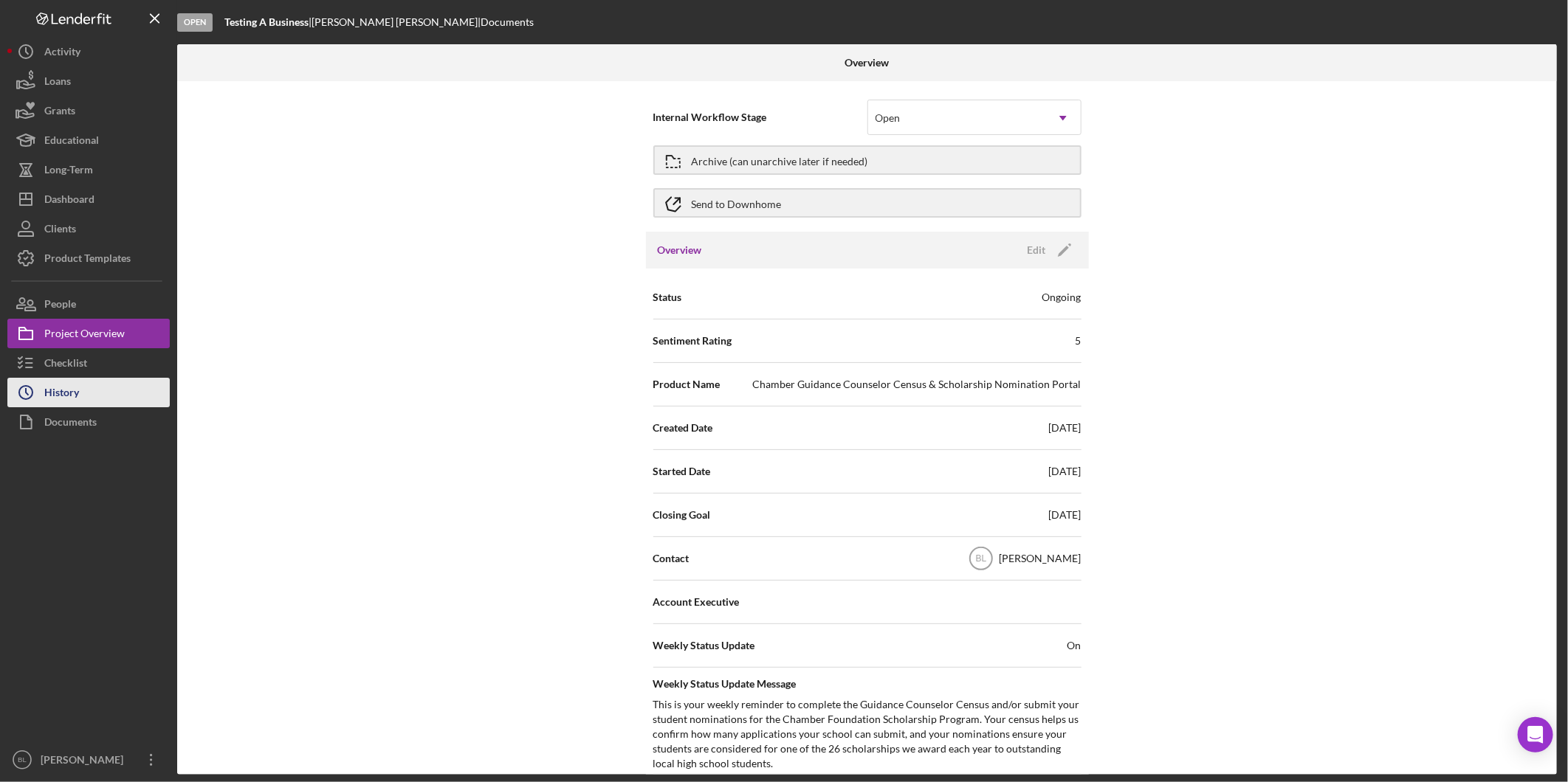
click at [100, 385] on button "Icon/History History" at bounding box center [88, 392] width 162 height 30
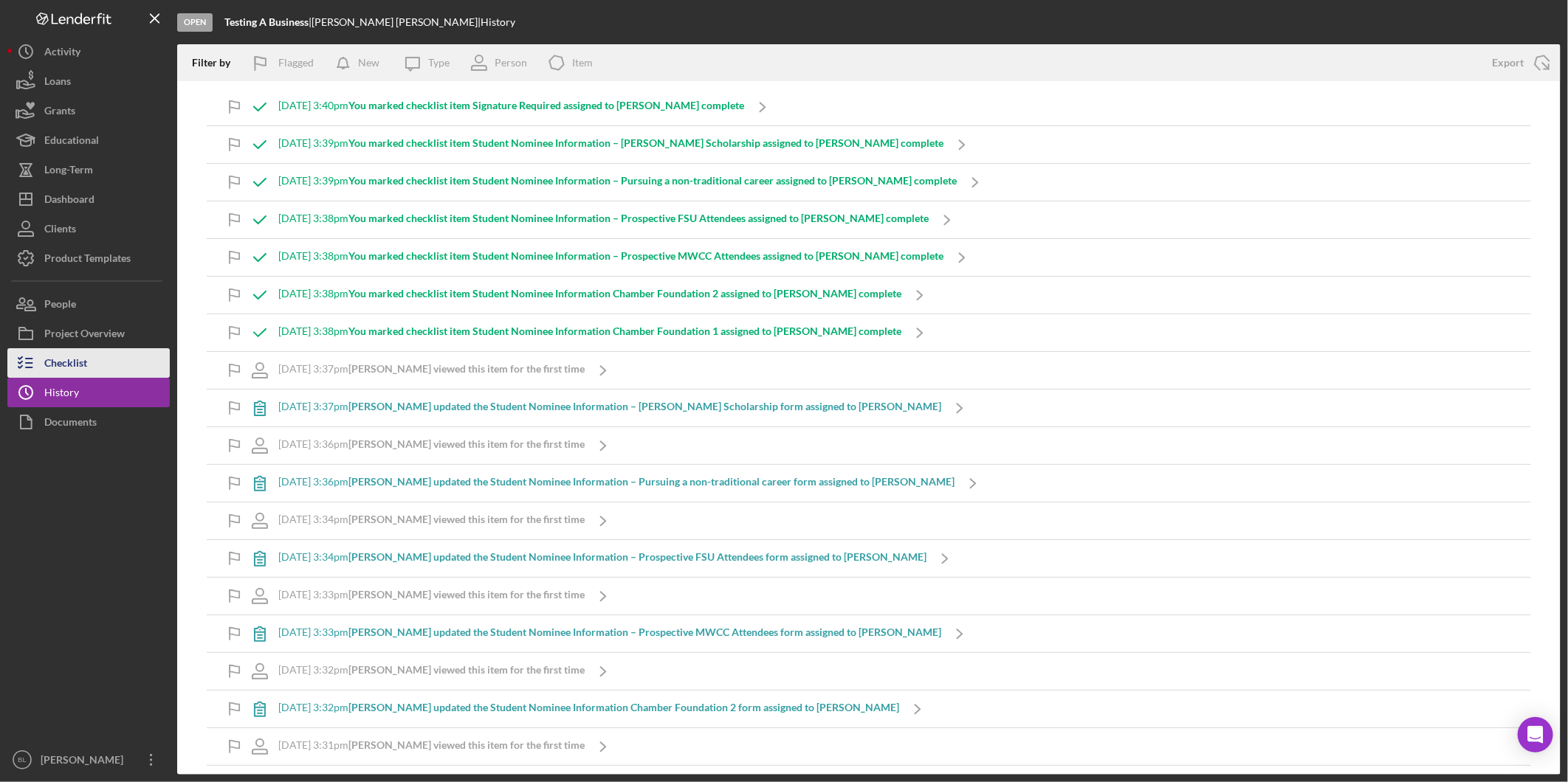
click at [99, 370] on button "Checklist" at bounding box center [88, 363] width 162 height 30
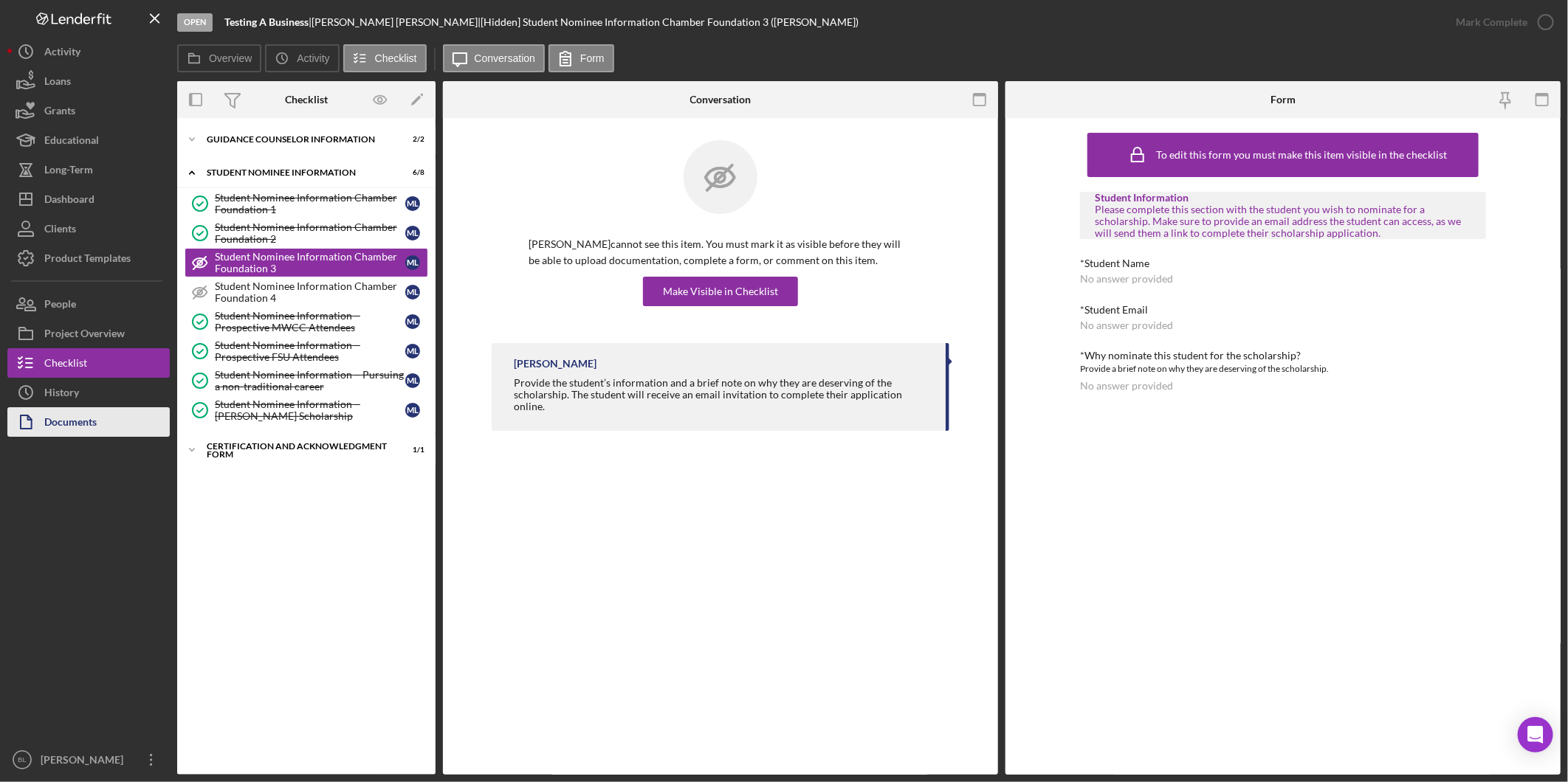
click at [93, 417] on div "Documents" at bounding box center [70, 424] width 52 height 33
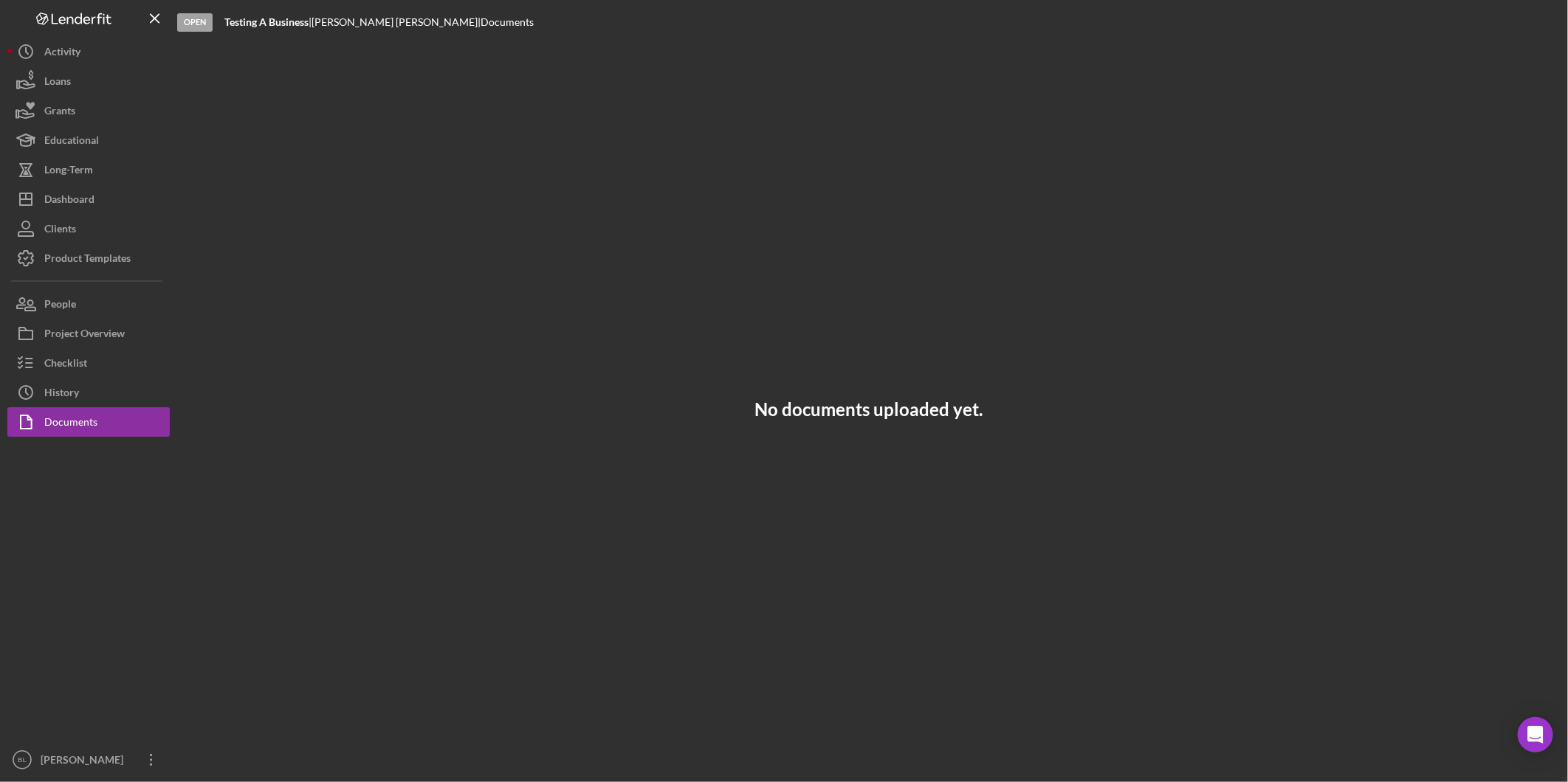
click at [201, 21] on div "Open" at bounding box center [195, 22] width 36 height 19
click at [585, 260] on div "No documents uploaded yet." at bounding box center [868, 409] width 1383 height 730
click at [461, 282] on div "No documents uploaded yet." at bounding box center [868, 409] width 1383 height 730
click at [82, 211] on div "Dashboard" at bounding box center [69, 201] width 50 height 33
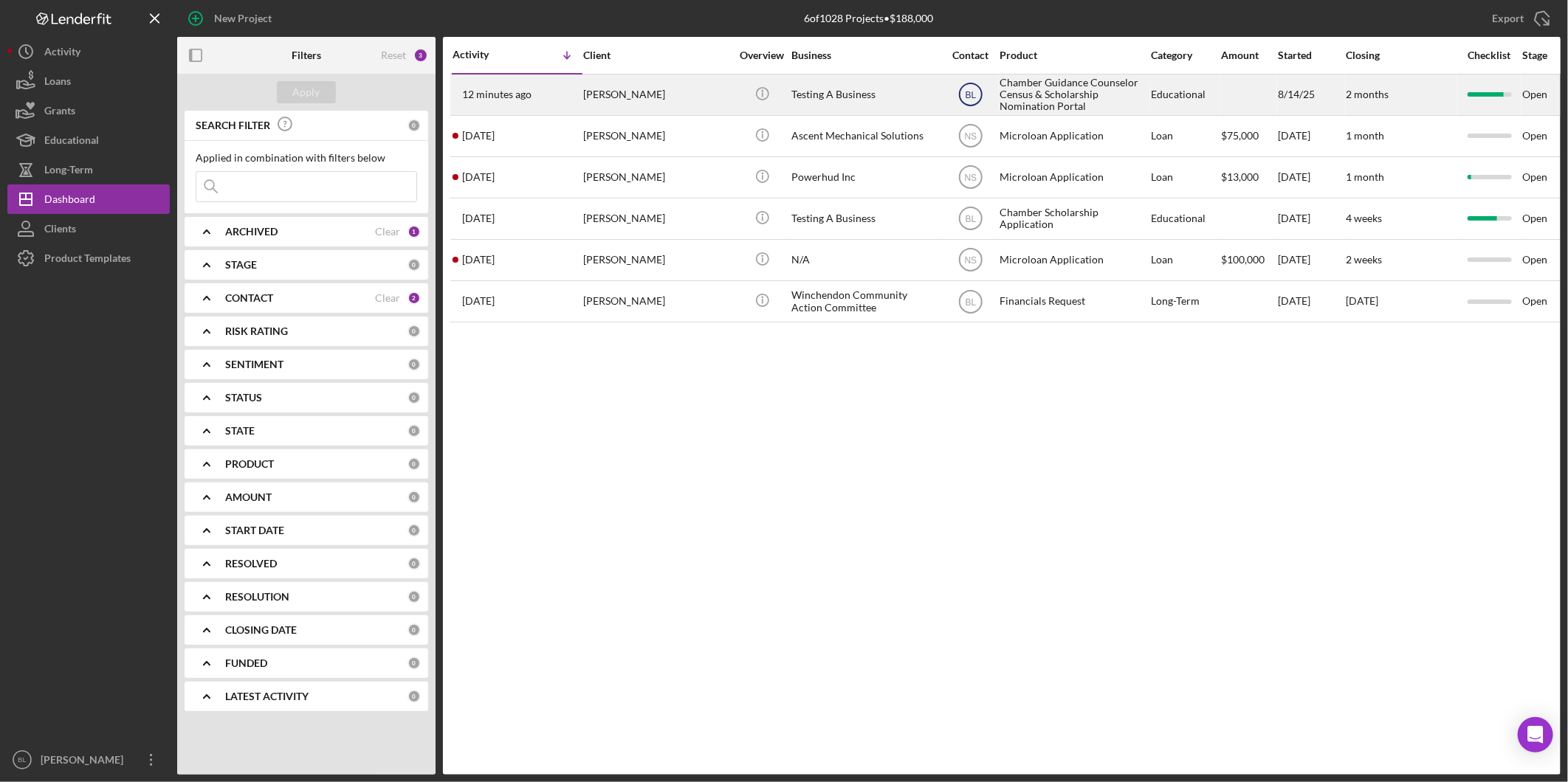
click at [970, 90] on text "BL" at bounding box center [971, 95] width 11 height 10
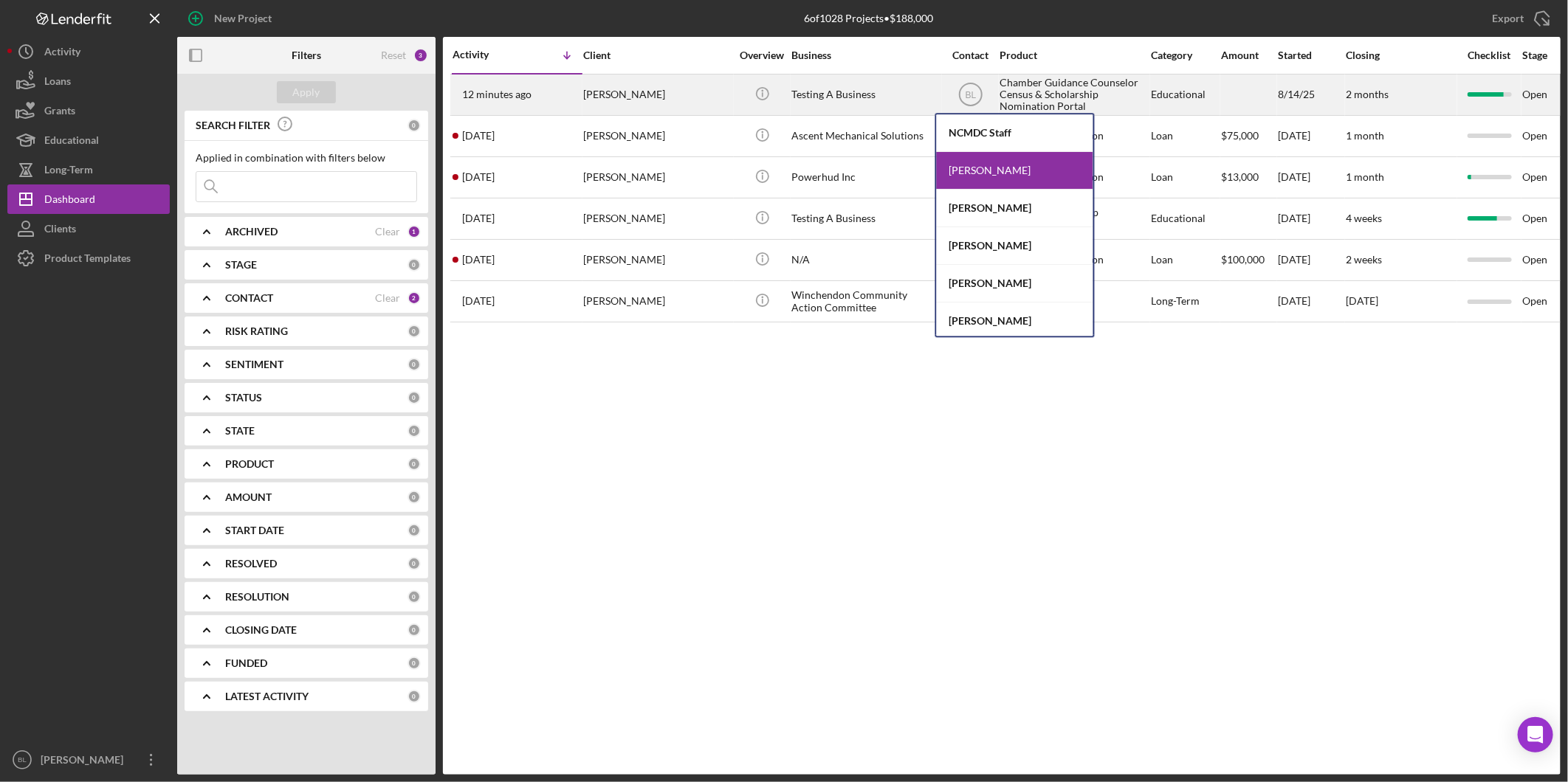
click at [814, 90] on div "Testing A Business" at bounding box center [865, 94] width 148 height 39
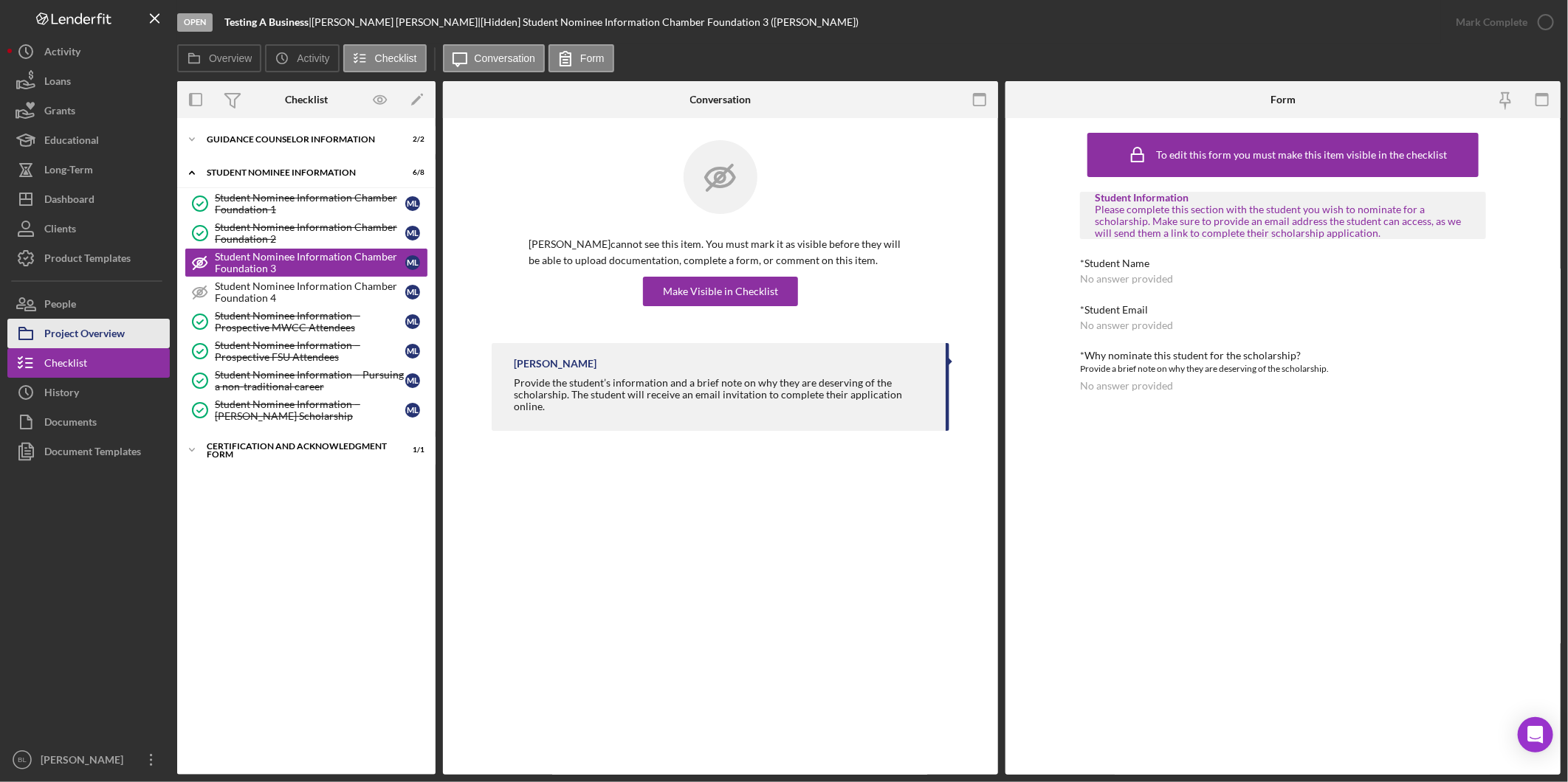
click at [61, 330] on div "Project Overview" at bounding box center [85, 335] width 81 height 33
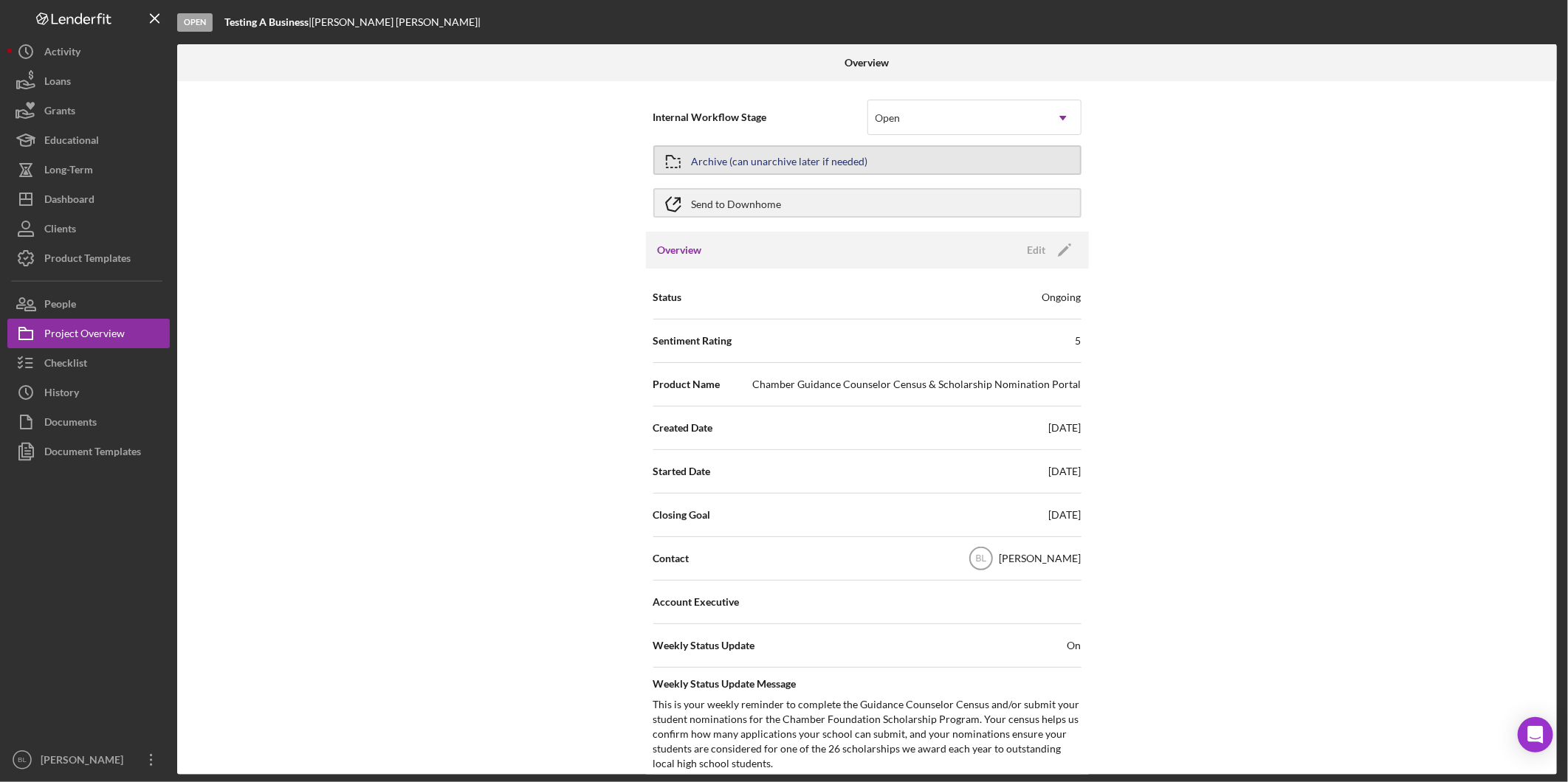
click at [784, 165] on div "Archive (can unarchive later if needed)" at bounding box center [780, 160] width 177 height 27
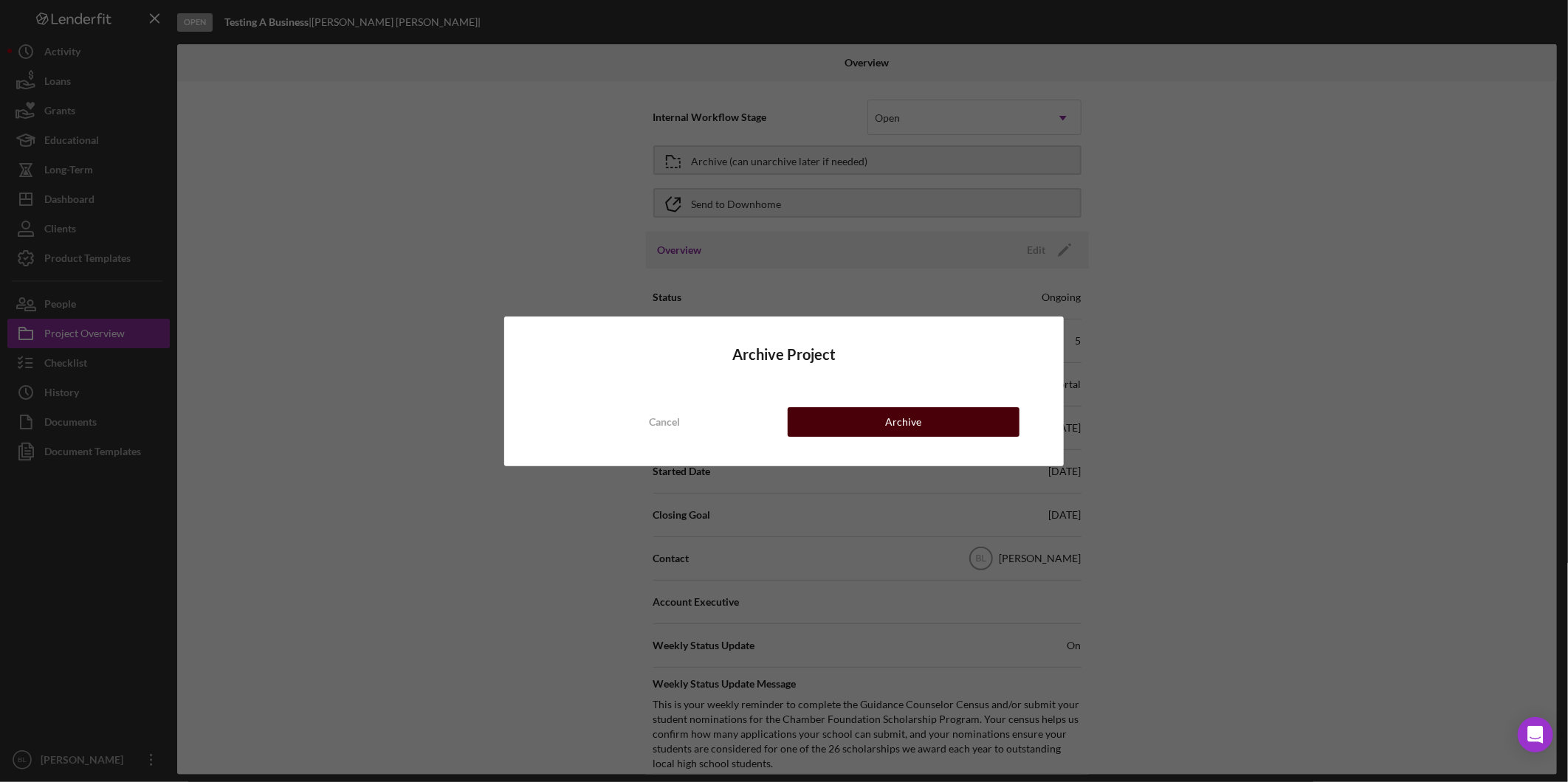
click at [847, 424] on button "Archive" at bounding box center [903, 422] width 232 height 30
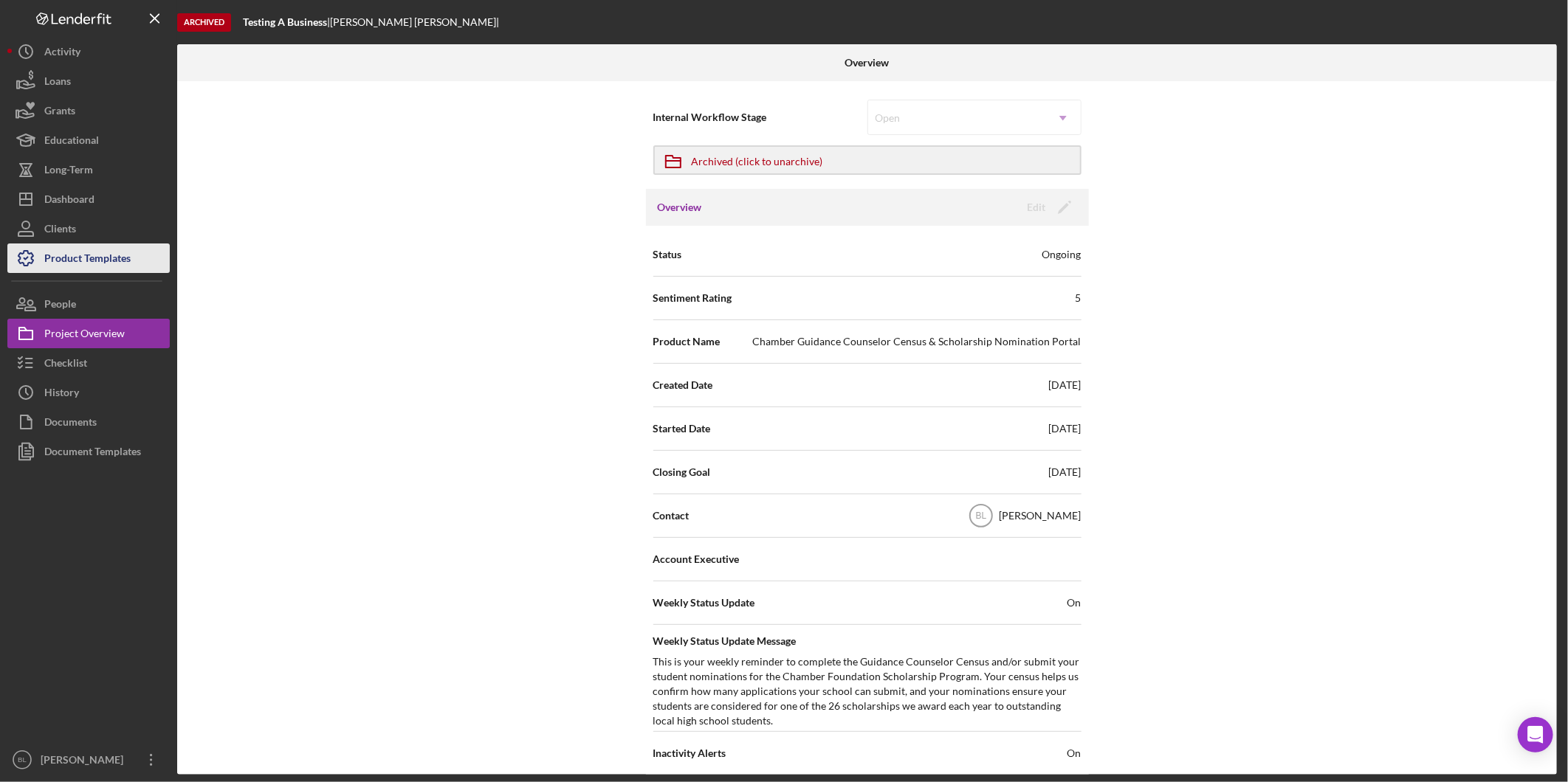
click at [103, 261] on div "Product Templates" at bounding box center [87, 260] width 86 height 33
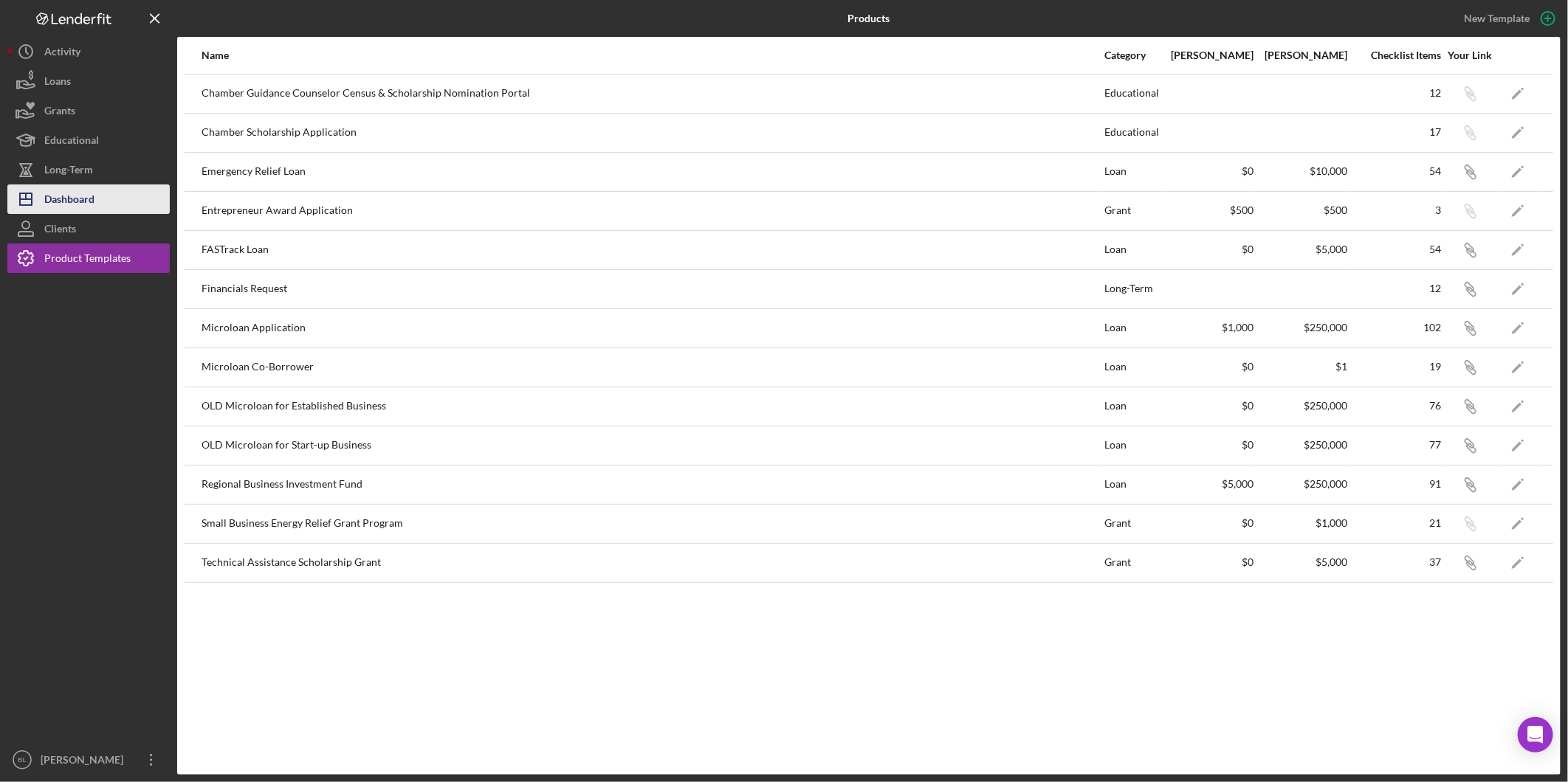
click at [65, 194] on div "Dashboard" at bounding box center [69, 201] width 50 height 33
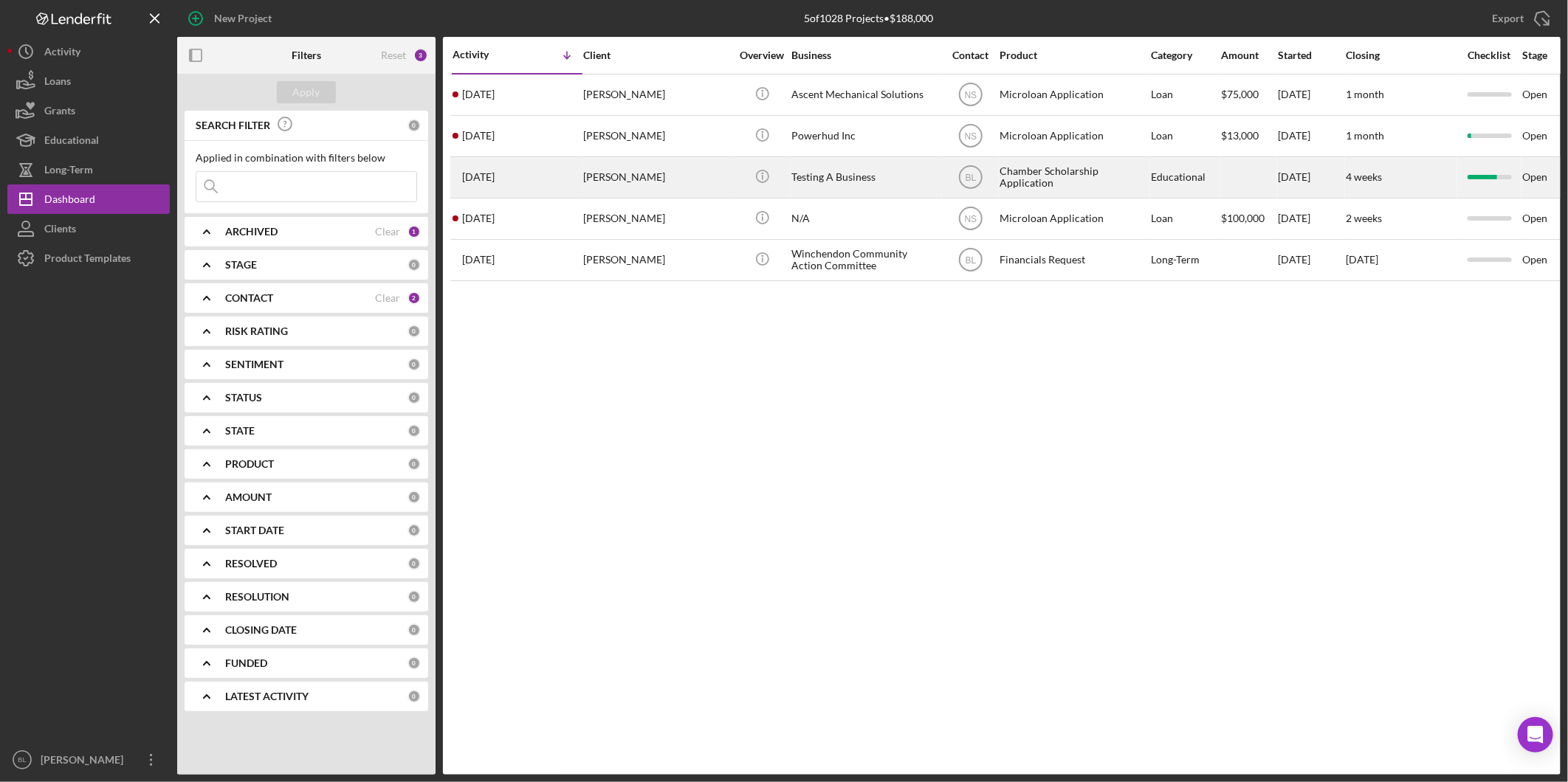
click at [815, 178] on div "Testing A Business" at bounding box center [865, 178] width 148 height 39
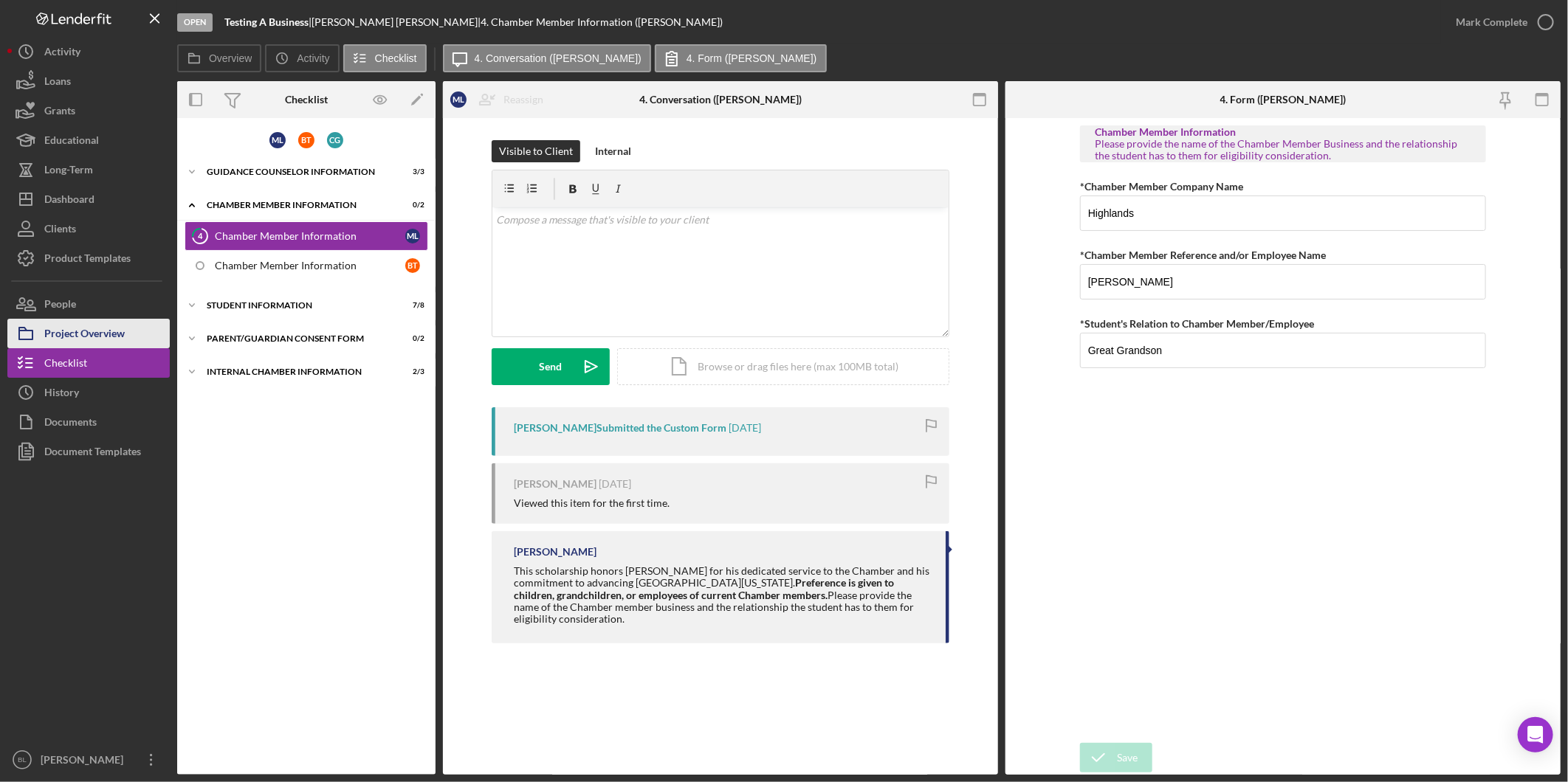
click at [107, 329] on div "Project Overview" at bounding box center [85, 335] width 81 height 33
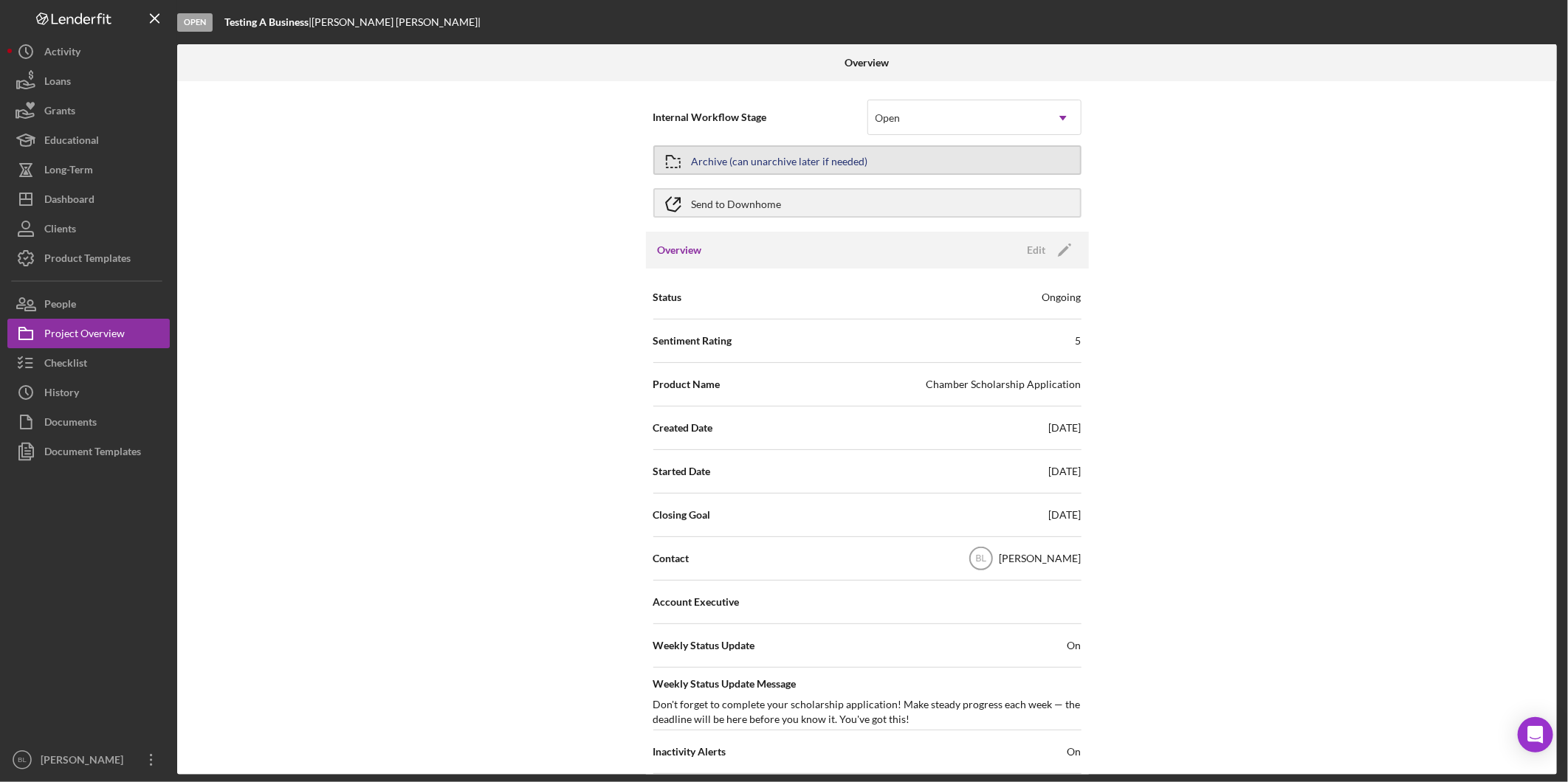
click at [832, 162] on div "Archive (can unarchive later if needed)" at bounding box center [780, 160] width 177 height 27
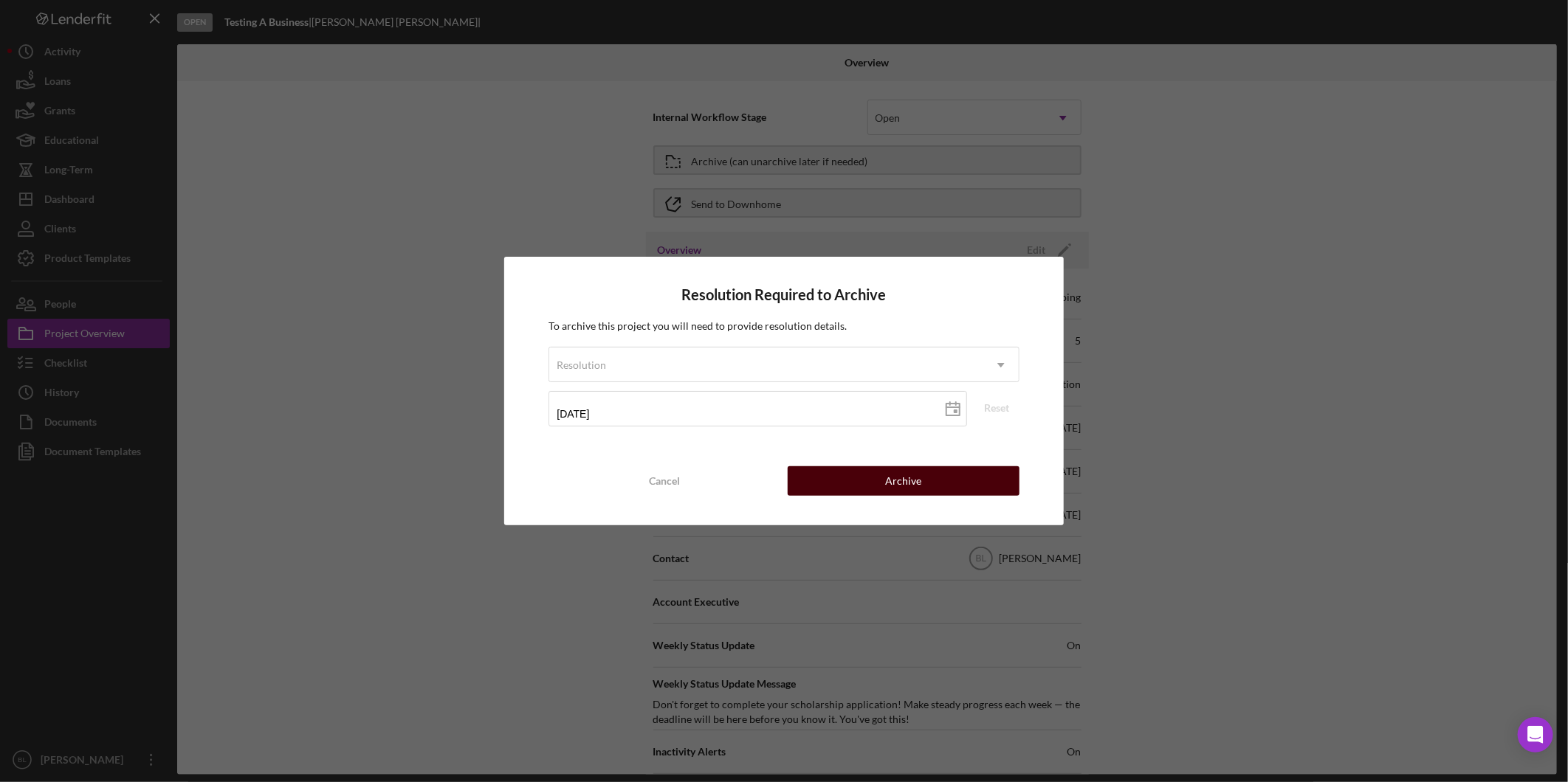
click at [857, 472] on button "Archive" at bounding box center [903, 481] width 232 height 30
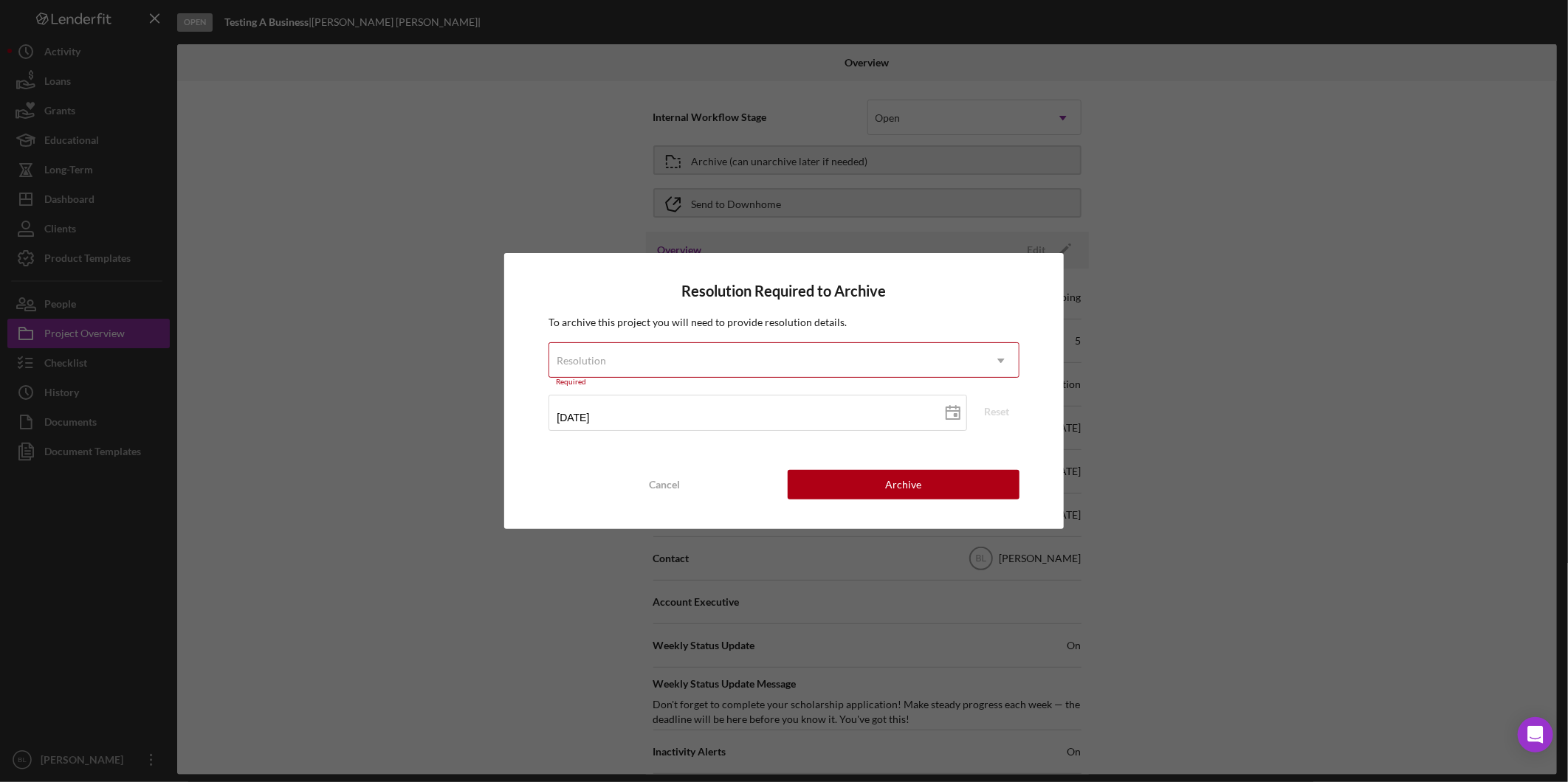
click at [657, 349] on div "Resolution" at bounding box center [765, 361] width 434 height 34
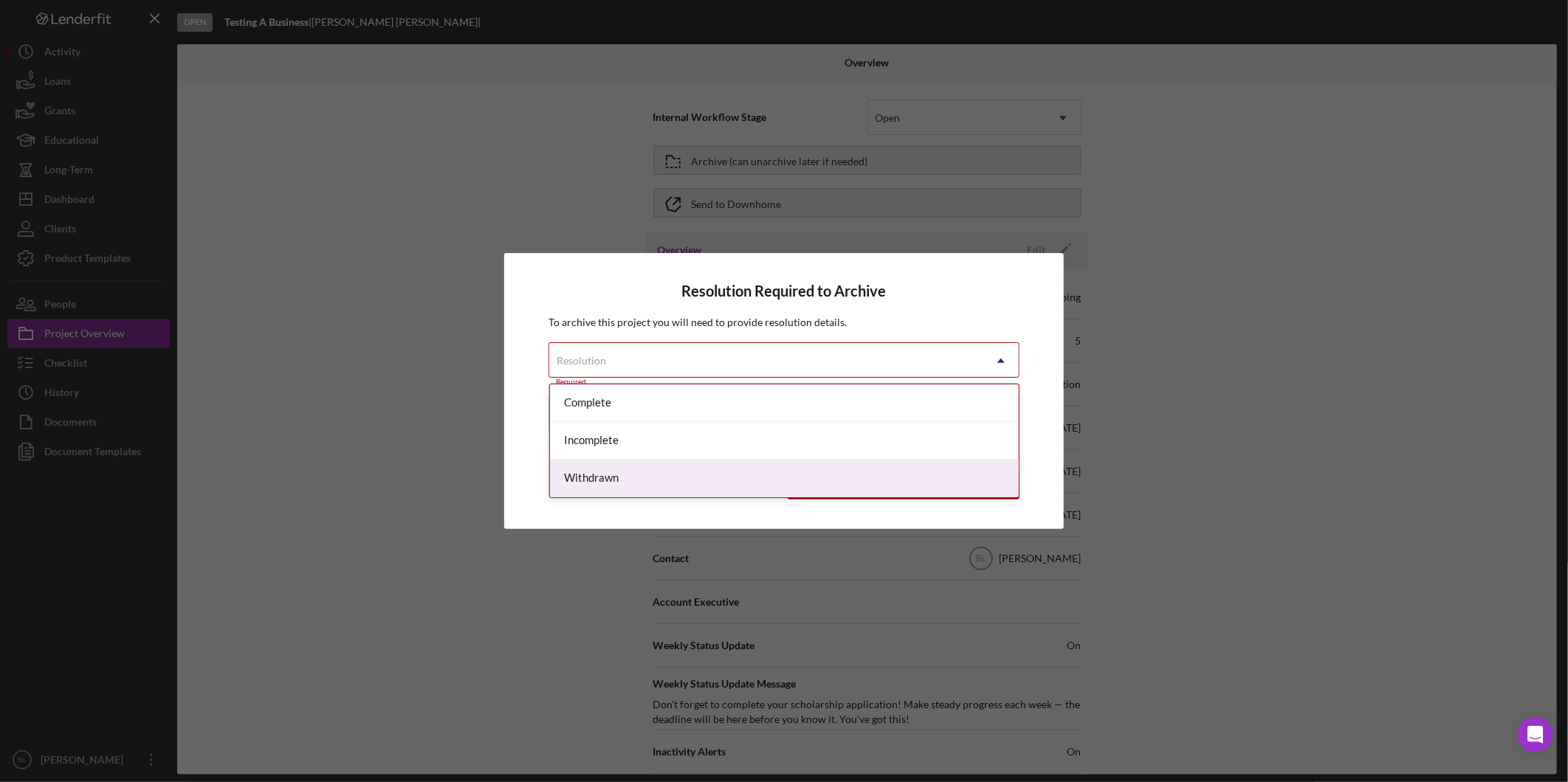
click at [623, 479] on div "Withdrawn" at bounding box center [784, 479] width 469 height 38
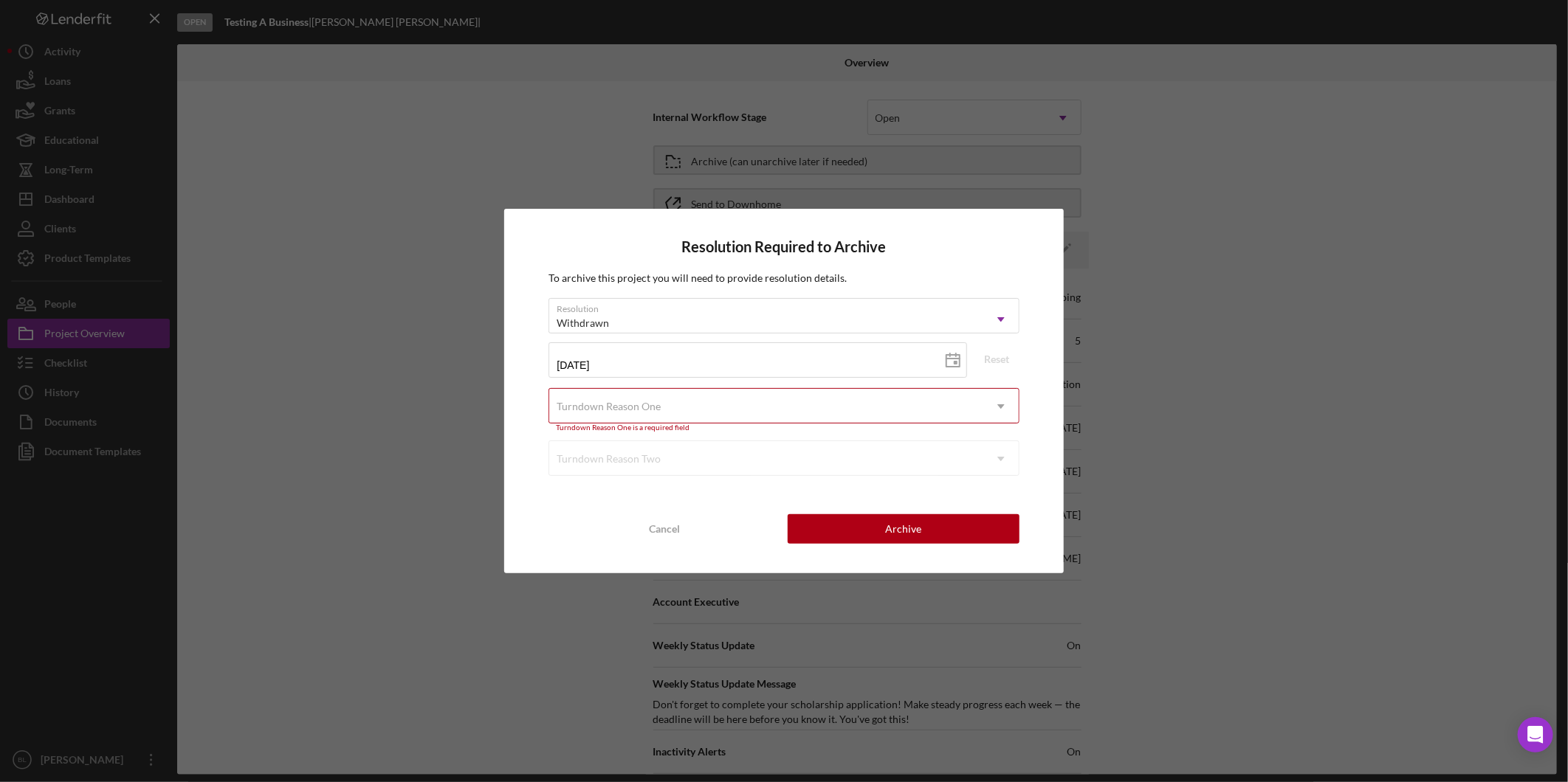
click at [665, 415] on div "Turndown Reason One" at bounding box center [765, 407] width 434 height 34
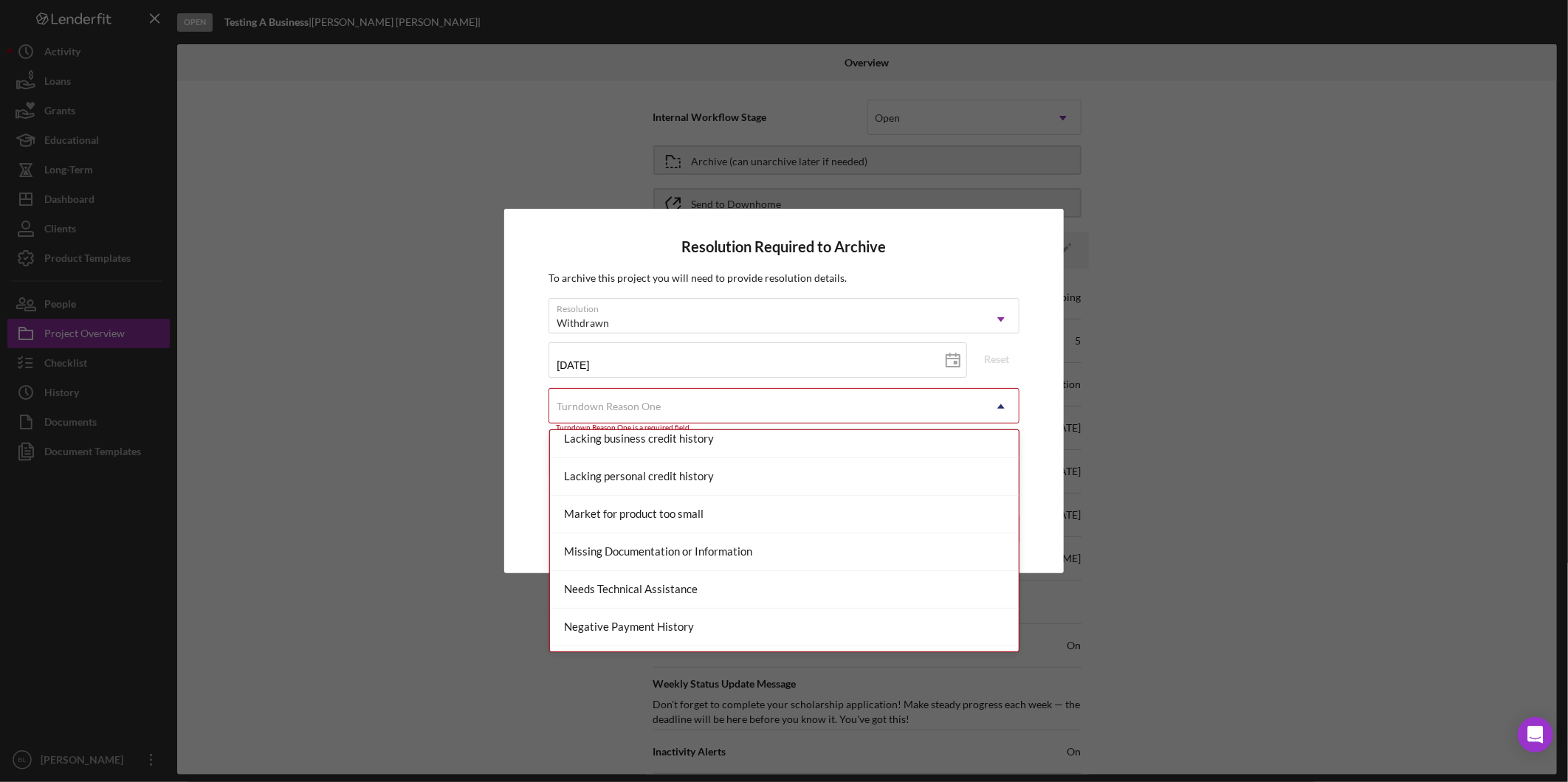
scroll to position [984, 0]
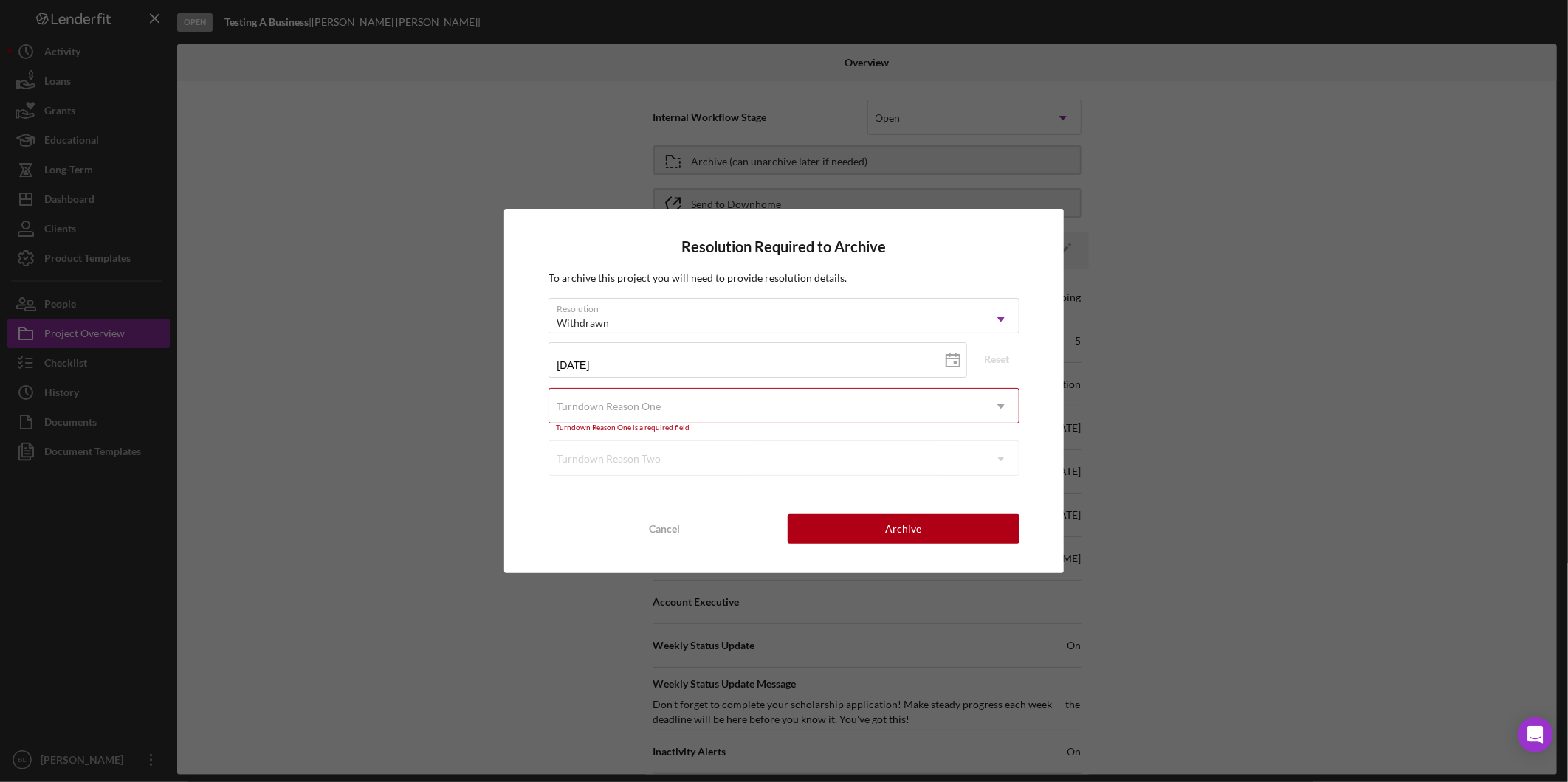
click at [591, 402] on div "Turndown Reason One" at bounding box center [608, 406] width 104 height 12
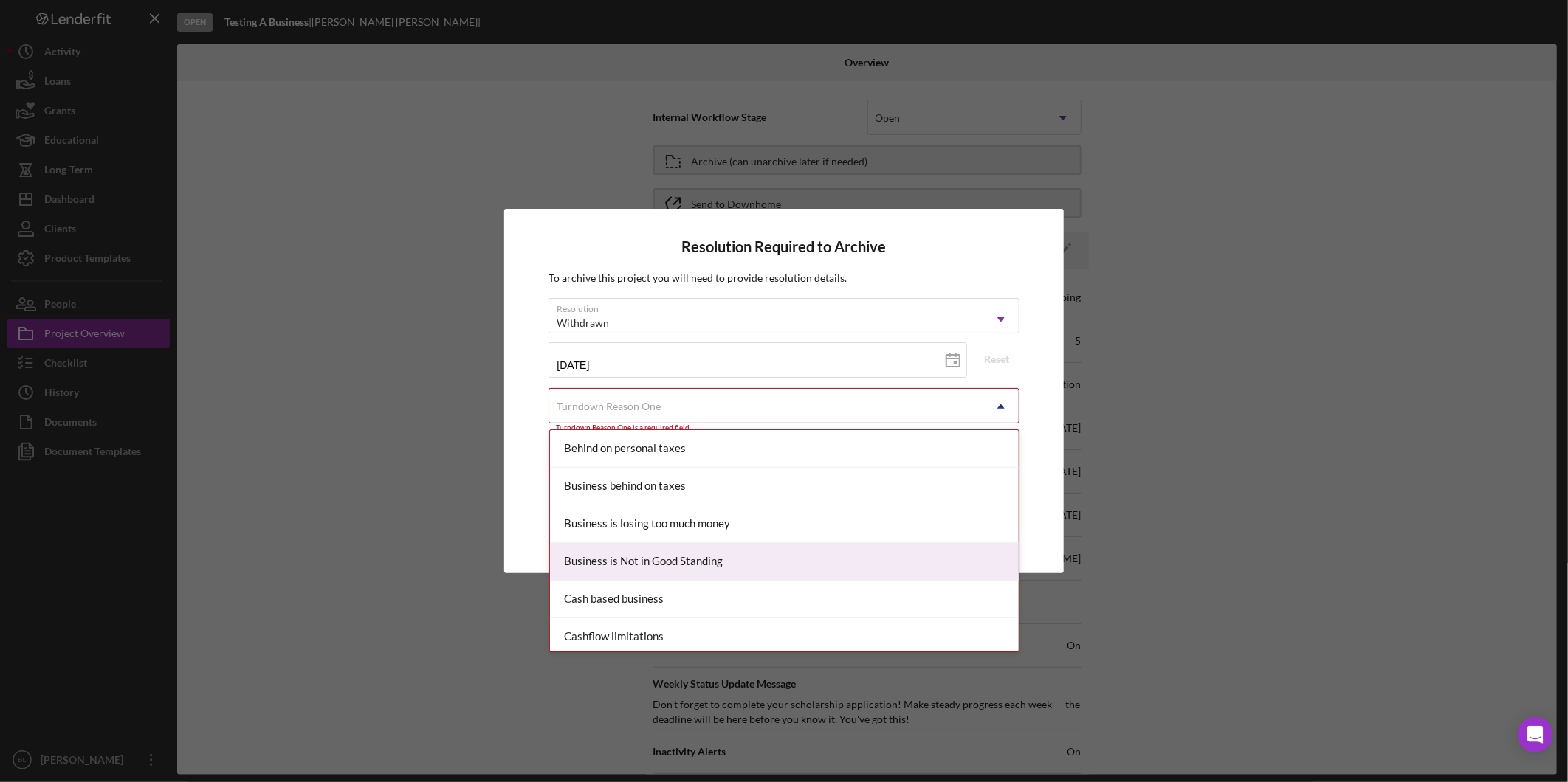
type input "n"
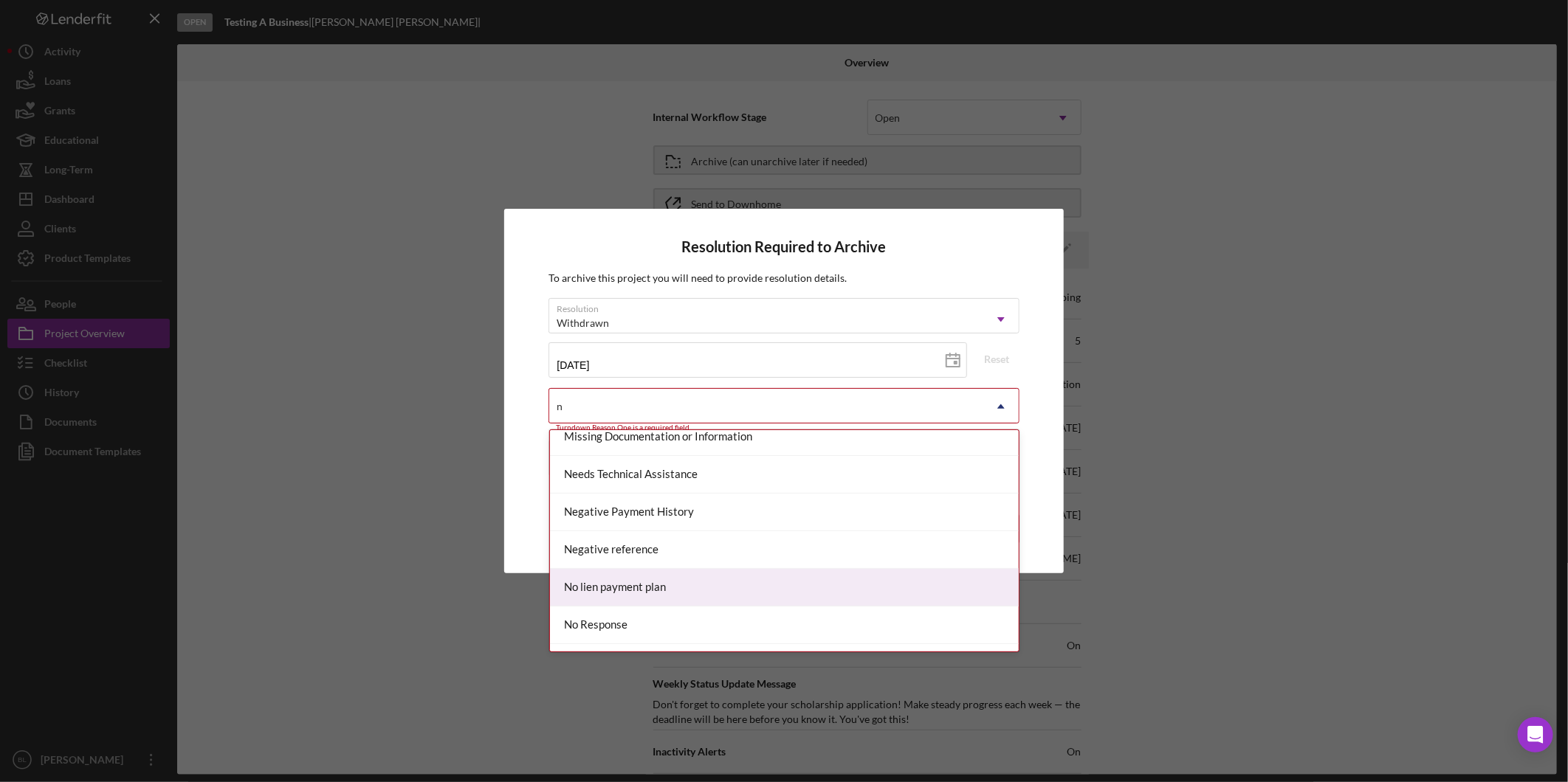
scroll to position [901, 0]
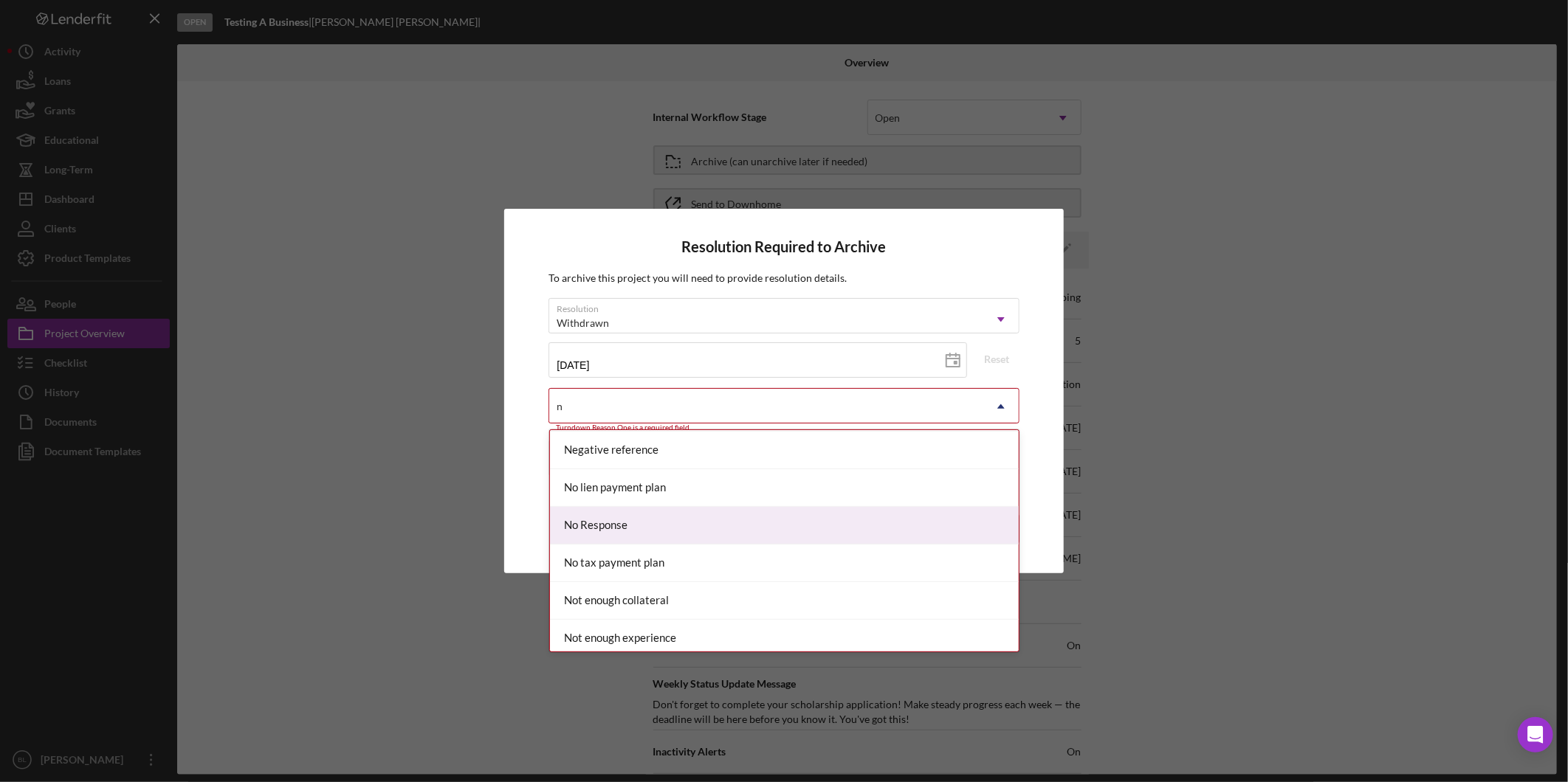
click at [669, 532] on div "No Response" at bounding box center [784, 525] width 469 height 38
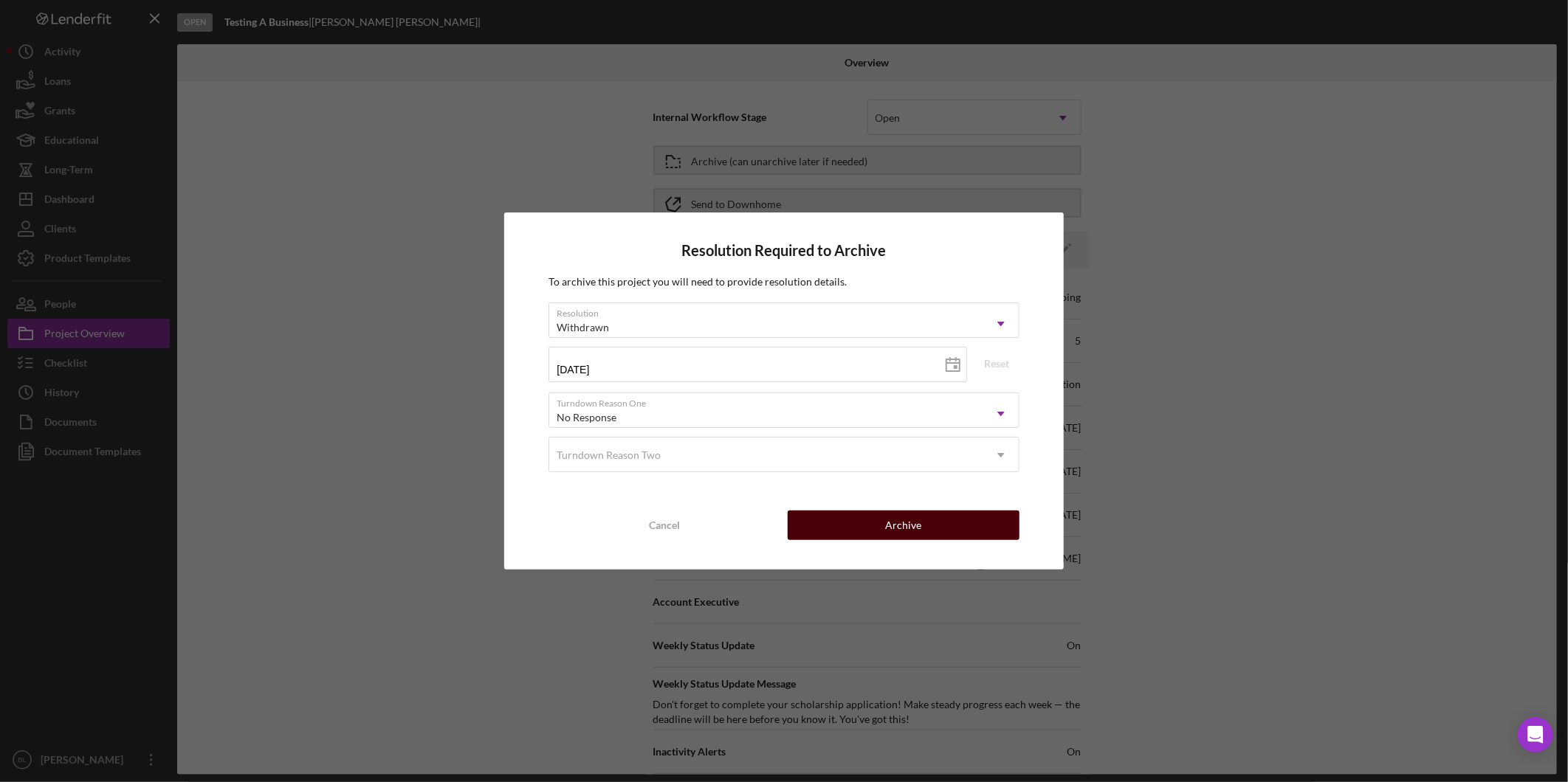
click at [958, 527] on button "Archive" at bounding box center [903, 525] width 232 height 30
